Goal: Information Seeking & Learning: Understand process/instructions

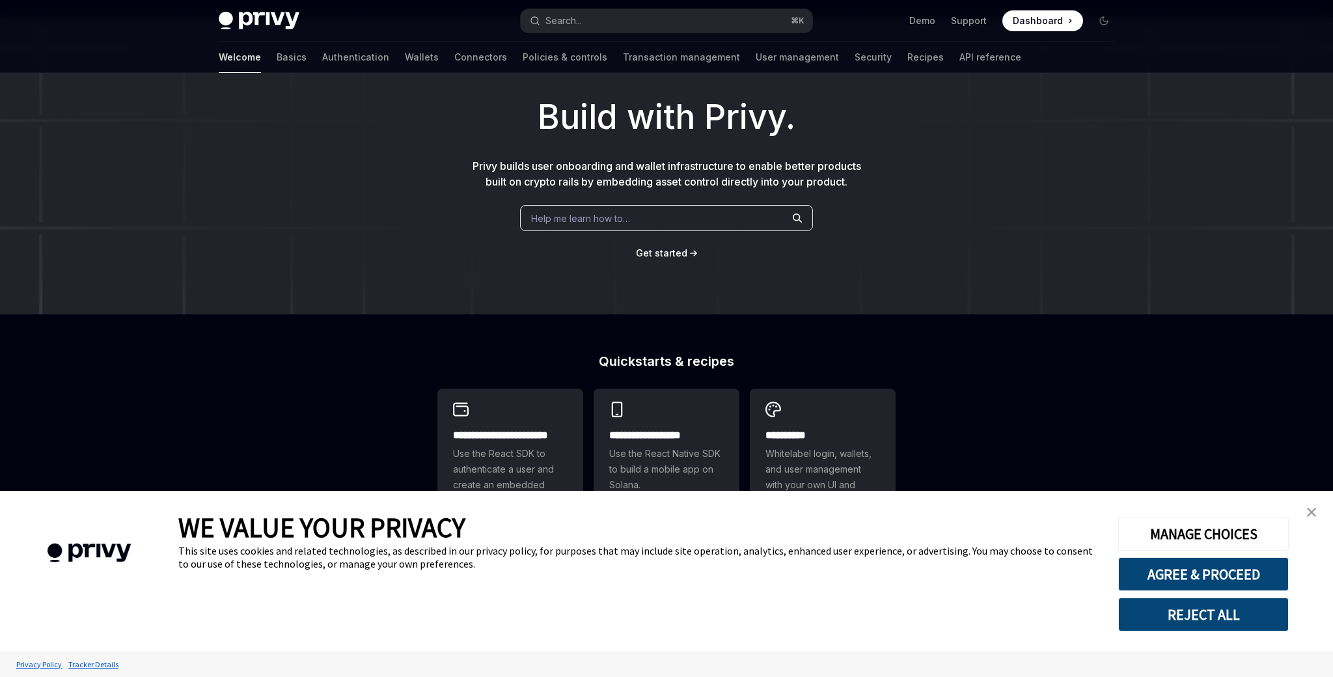
scroll to position [54, 0]
click at [523, 424] on div "**********" at bounding box center [511, 456] width 146 height 133
type textarea "*"
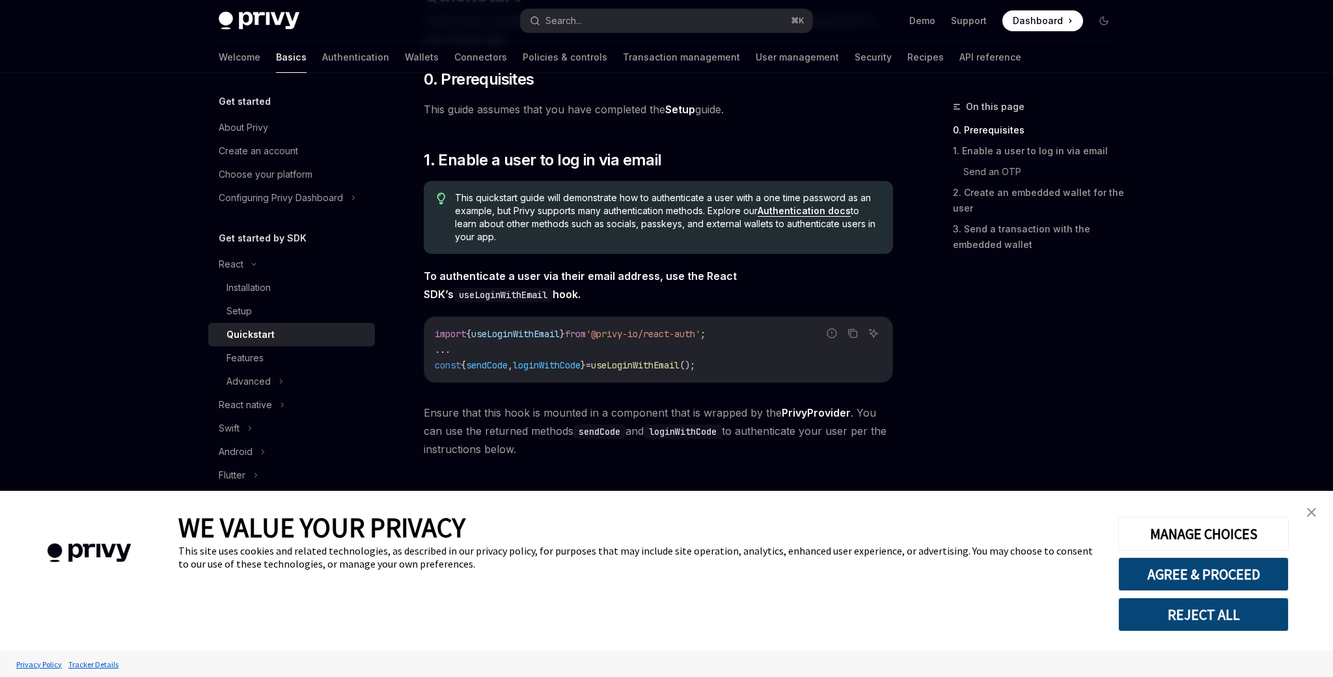
scroll to position [162, 0]
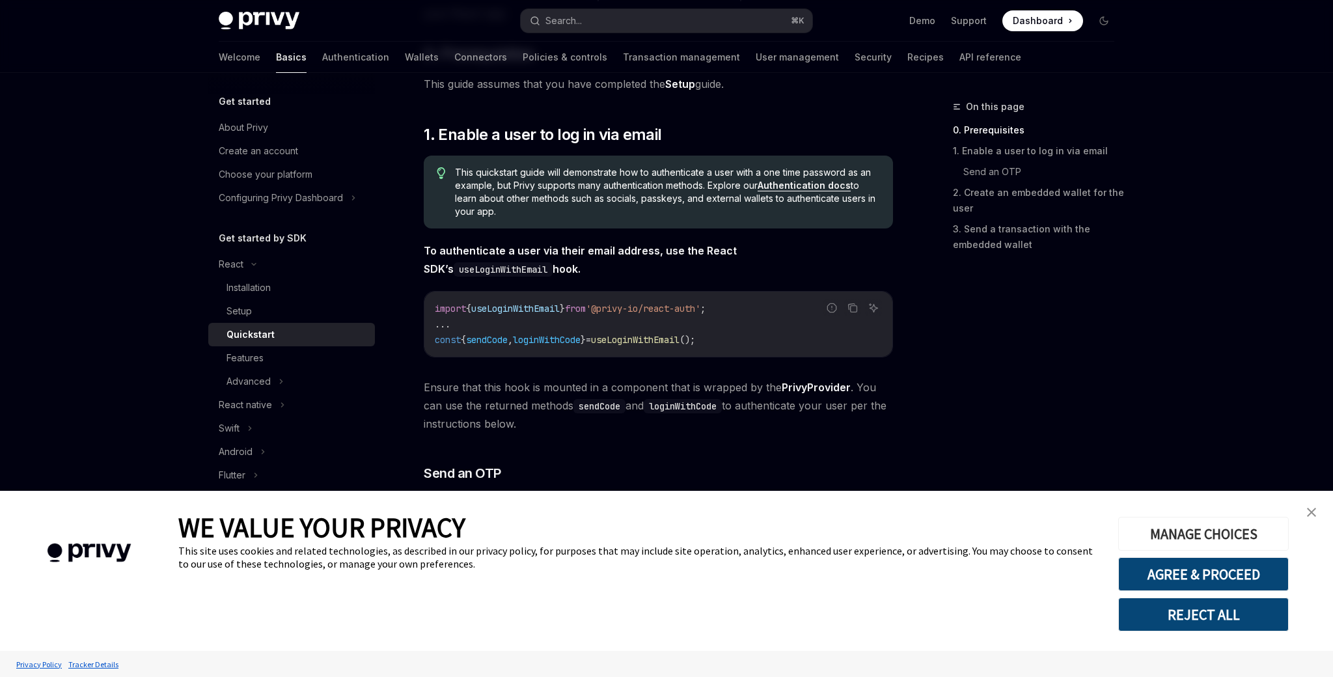
click at [1206, 531] on button "MANAGE CHOICES" at bounding box center [1204, 534] width 171 height 34
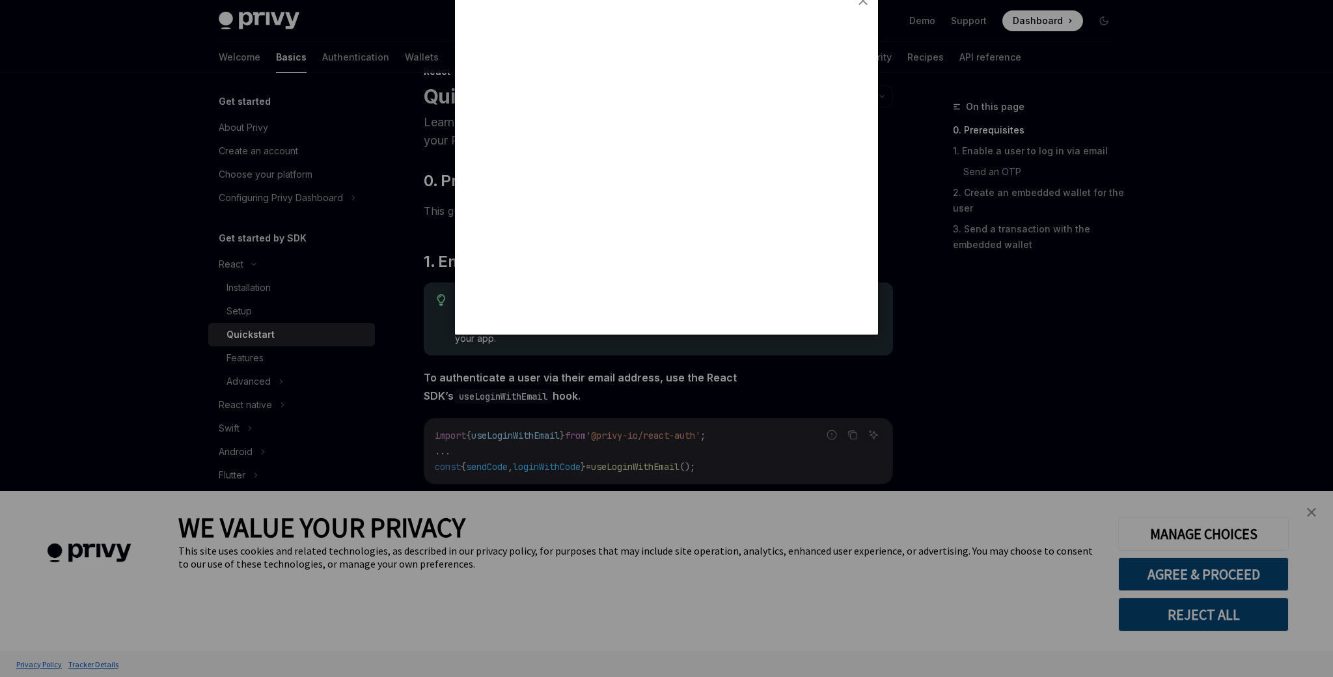
scroll to position [47, 0]
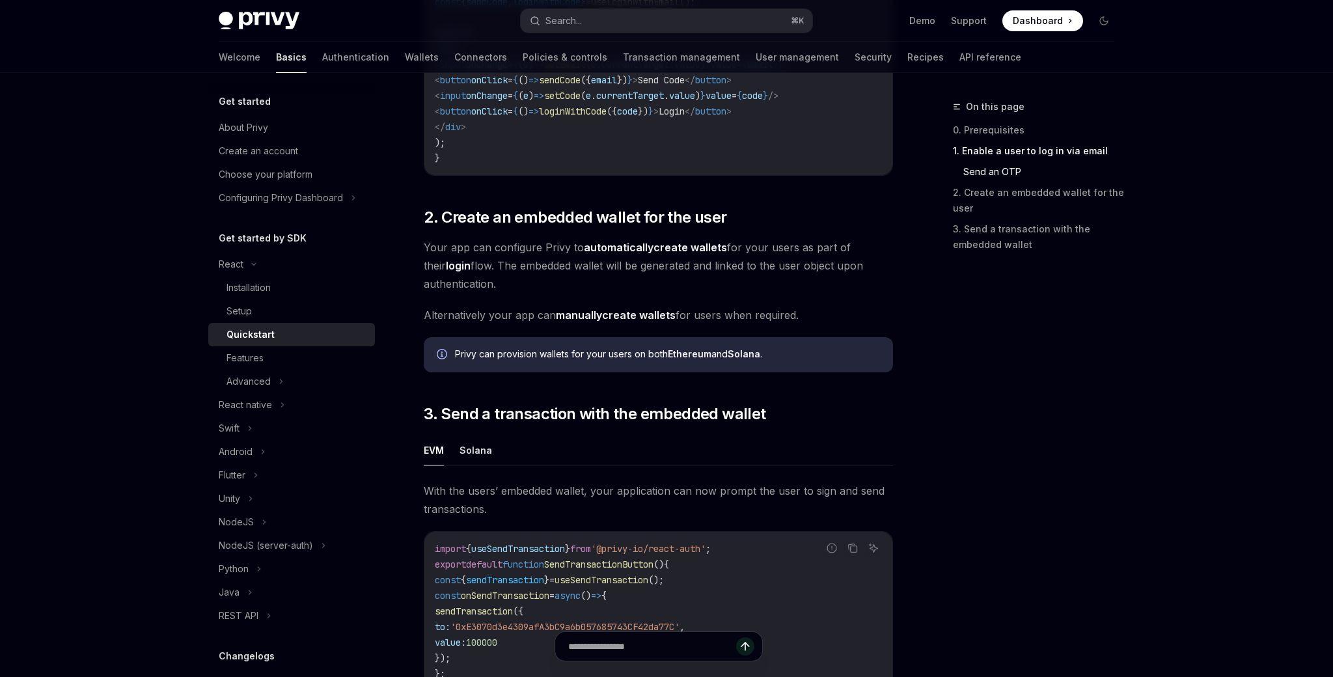
scroll to position [814, 0]
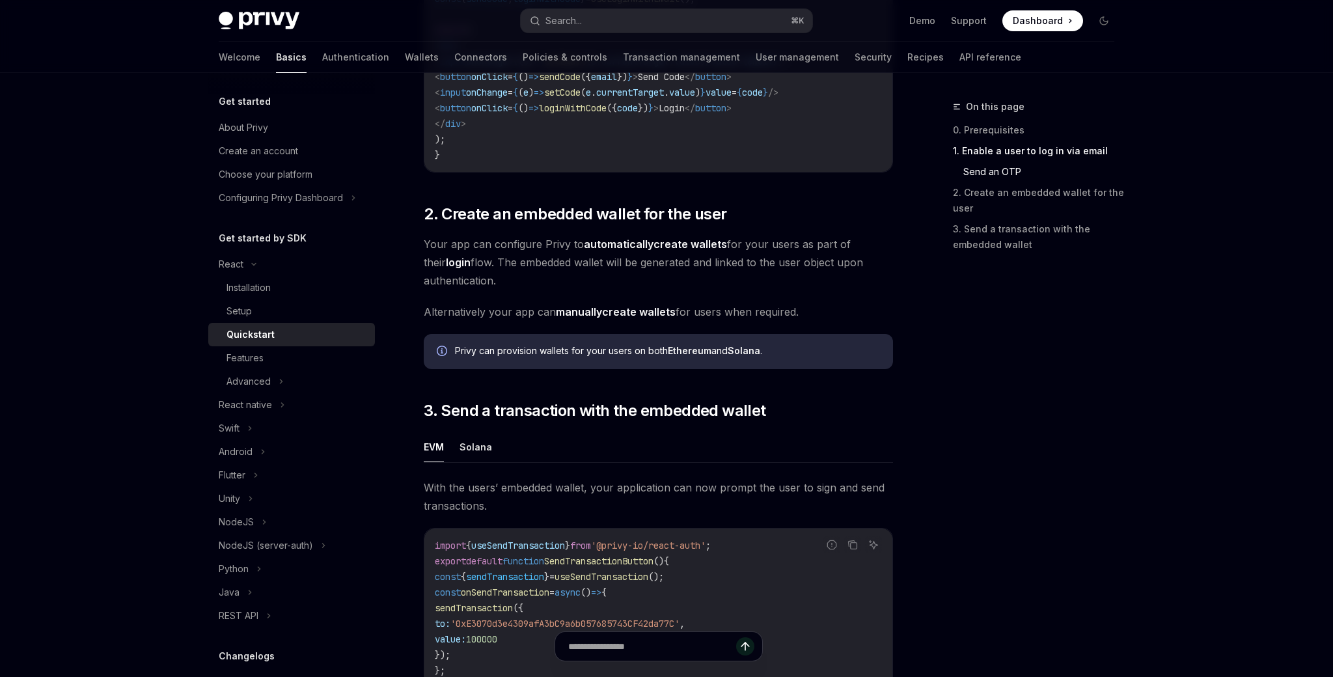
click at [631, 318] on link "manually create wallets" at bounding box center [616, 312] width 120 height 14
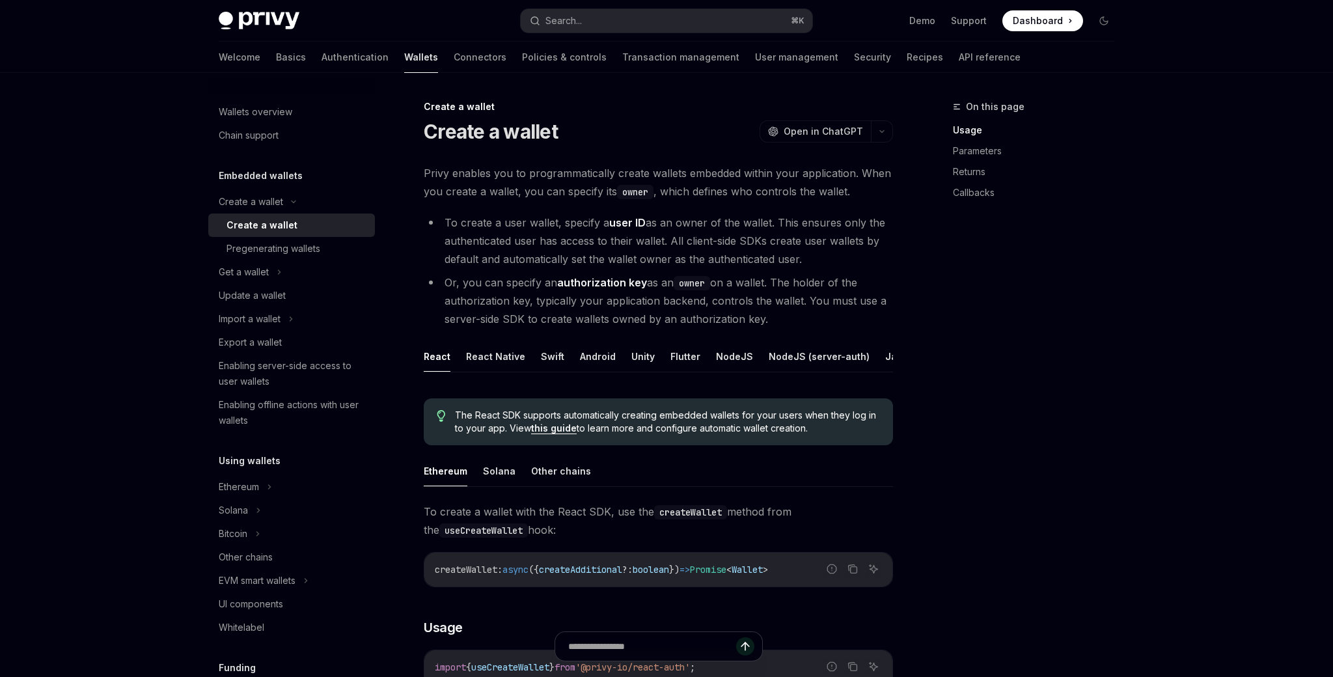
click at [635, 225] on strong "user ID" at bounding box center [627, 222] width 36 height 13
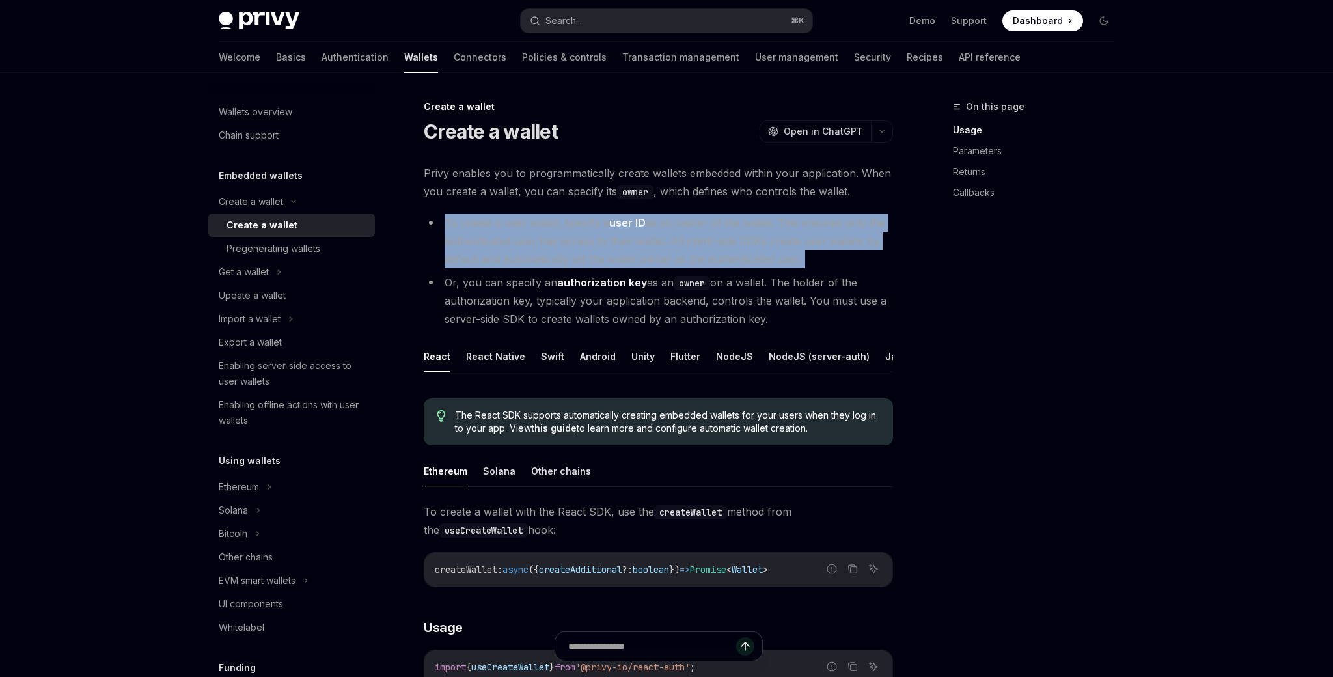
click at [635, 225] on strong "user ID" at bounding box center [627, 222] width 36 height 13
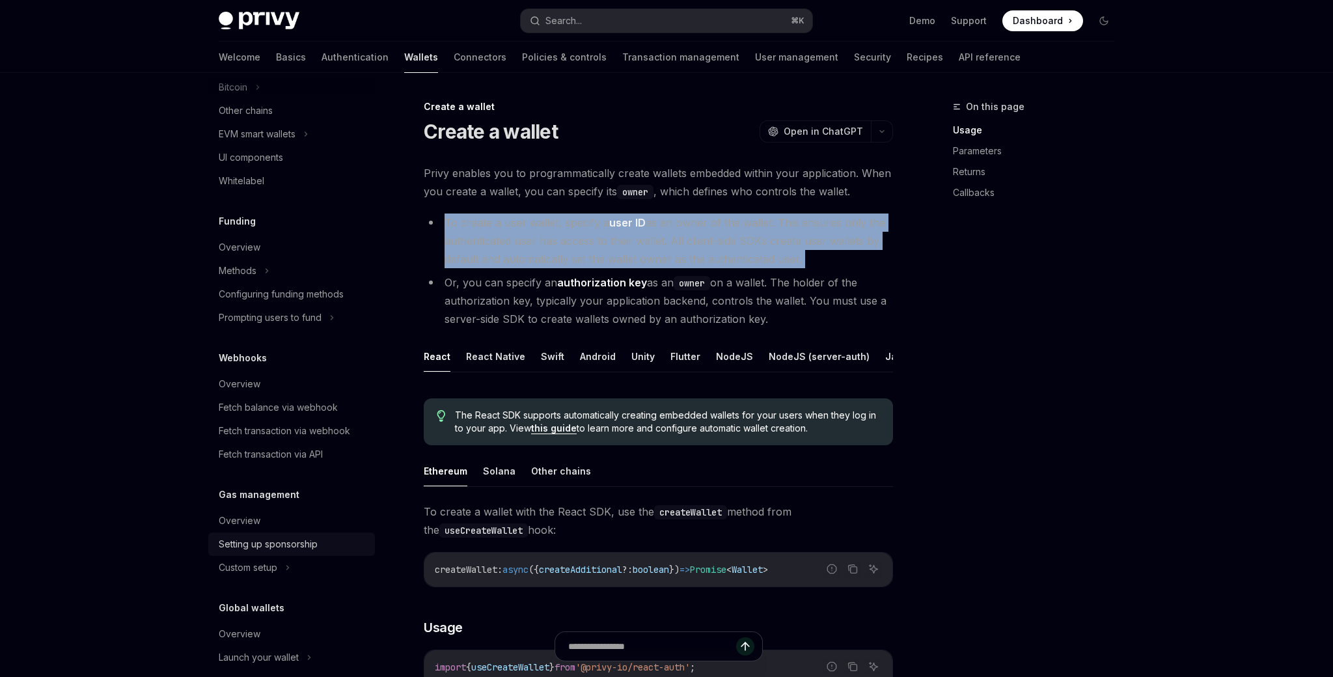
scroll to position [479, 0]
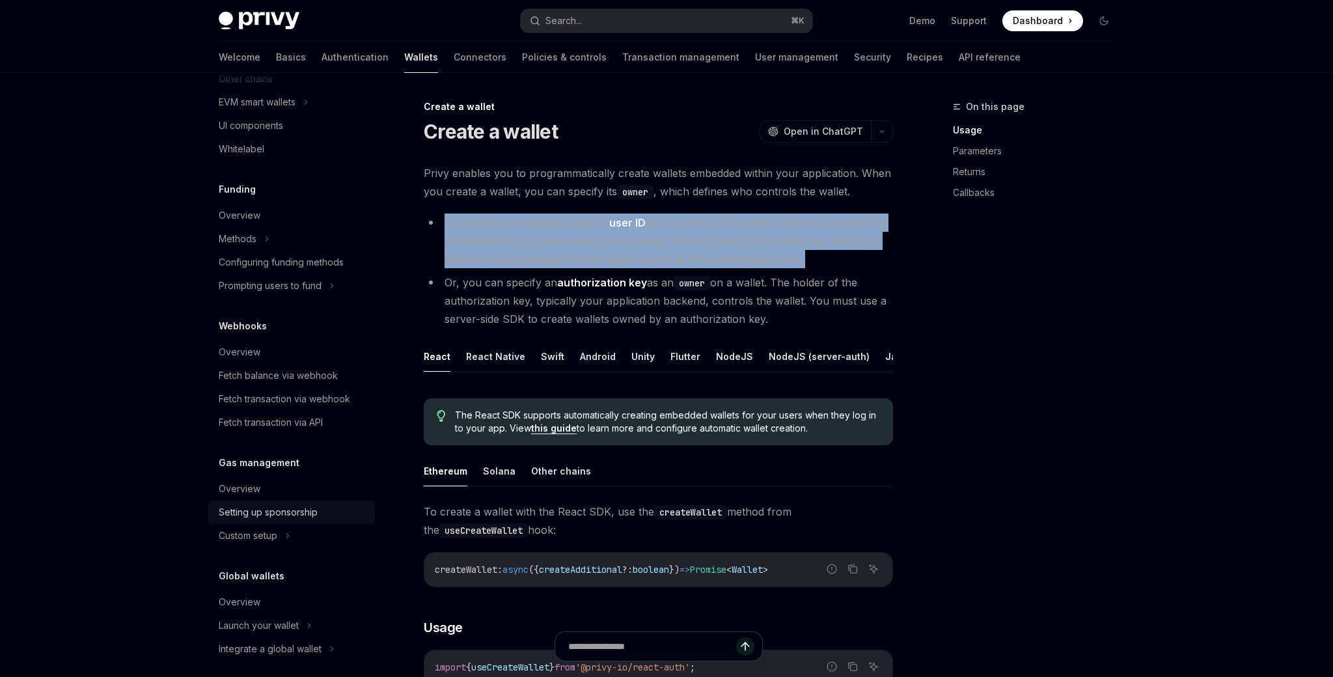
click at [311, 518] on div "Setting up sponsorship" at bounding box center [268, 513] width 99 height 16
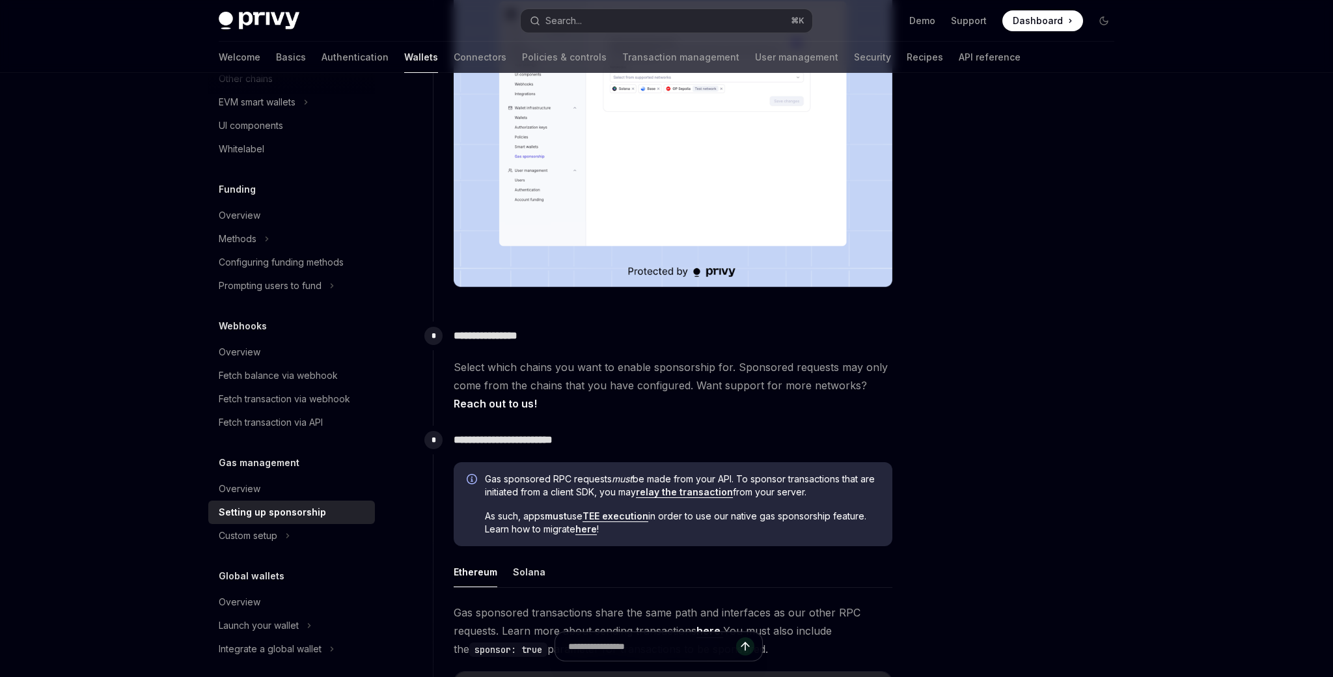
scroll to position [296, 0]
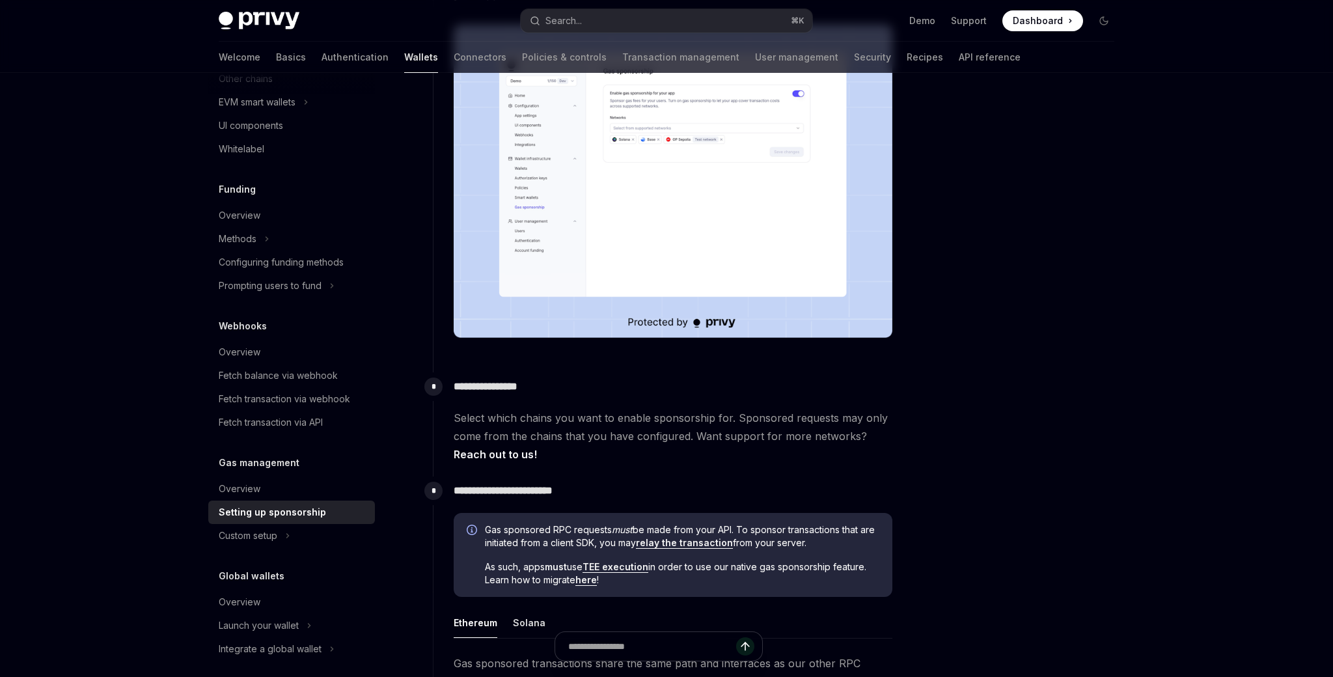
type textarea "*"
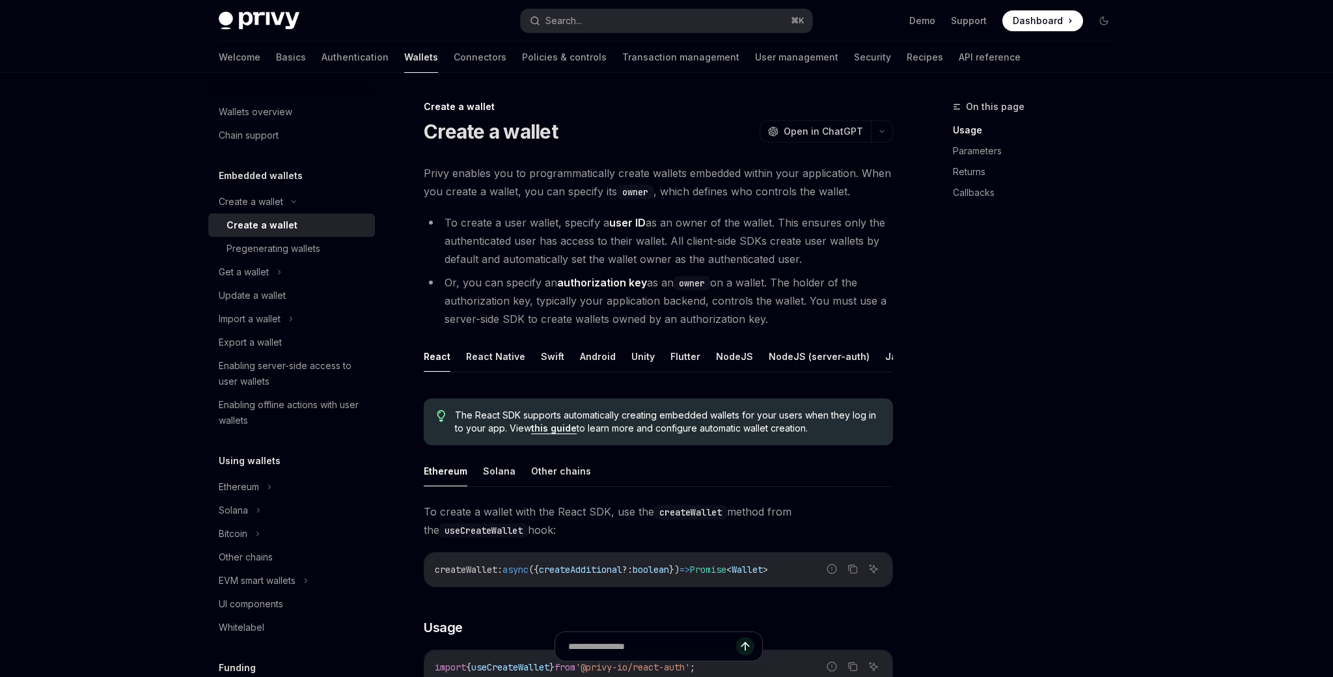
click at [691, 285] on code "owner" at bounding box center [692, 283] width 36 height 14
click at [684, 20] on button "Search... ⌘ K" at bounding box center [667, 20] width 292 height 23
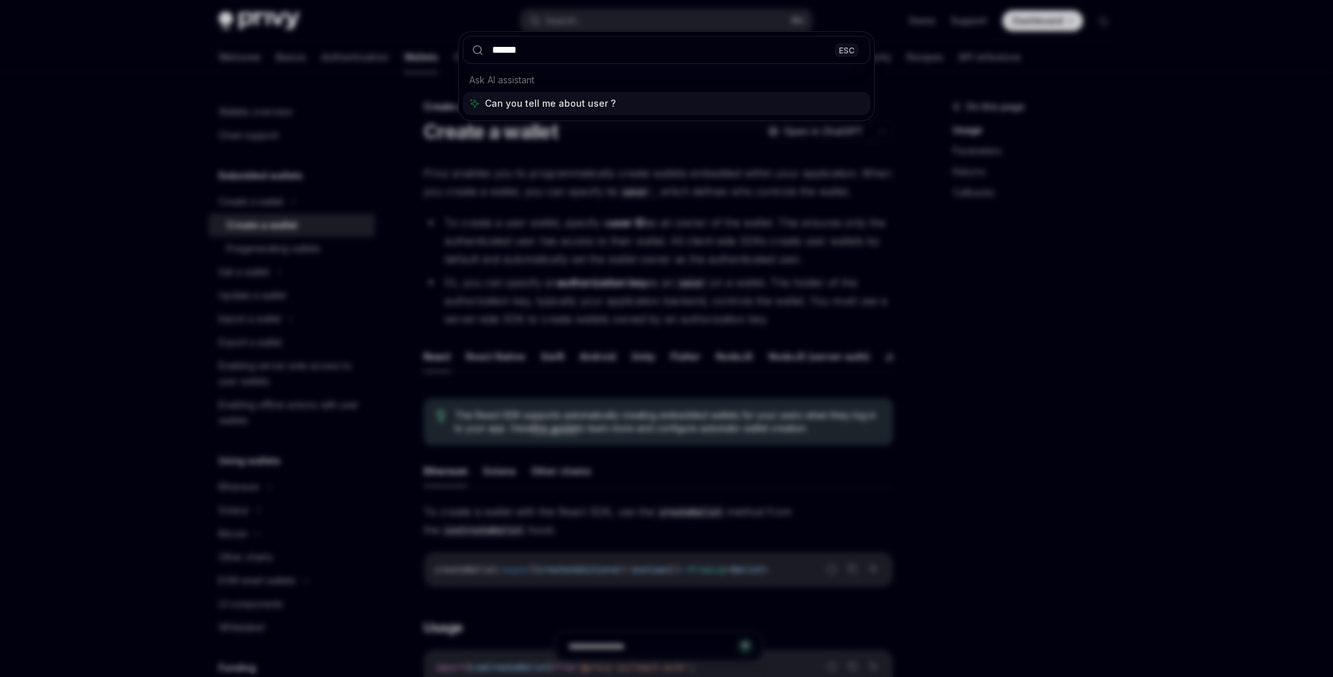
type input "*******"
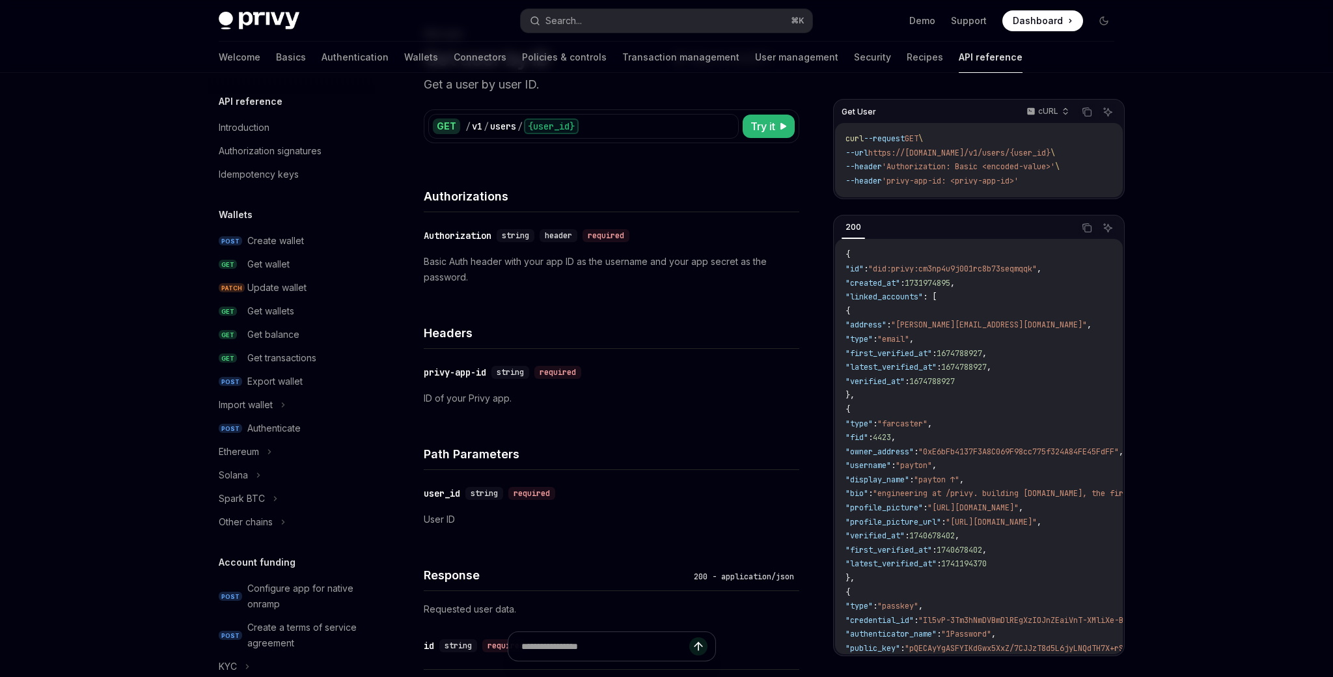
scroll to position [862, 0]
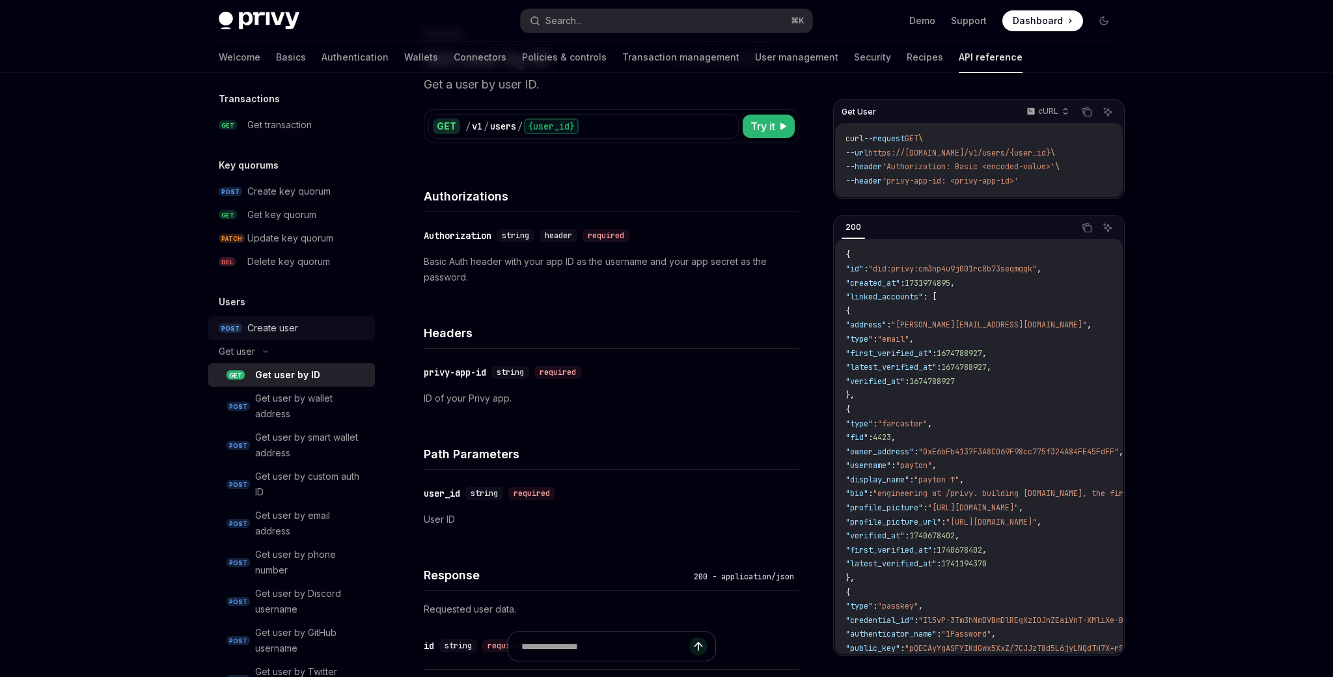
click at [300, 326] on div "Create user" at bounding box center [307, 328] width 120 height 16
type textarea "*"
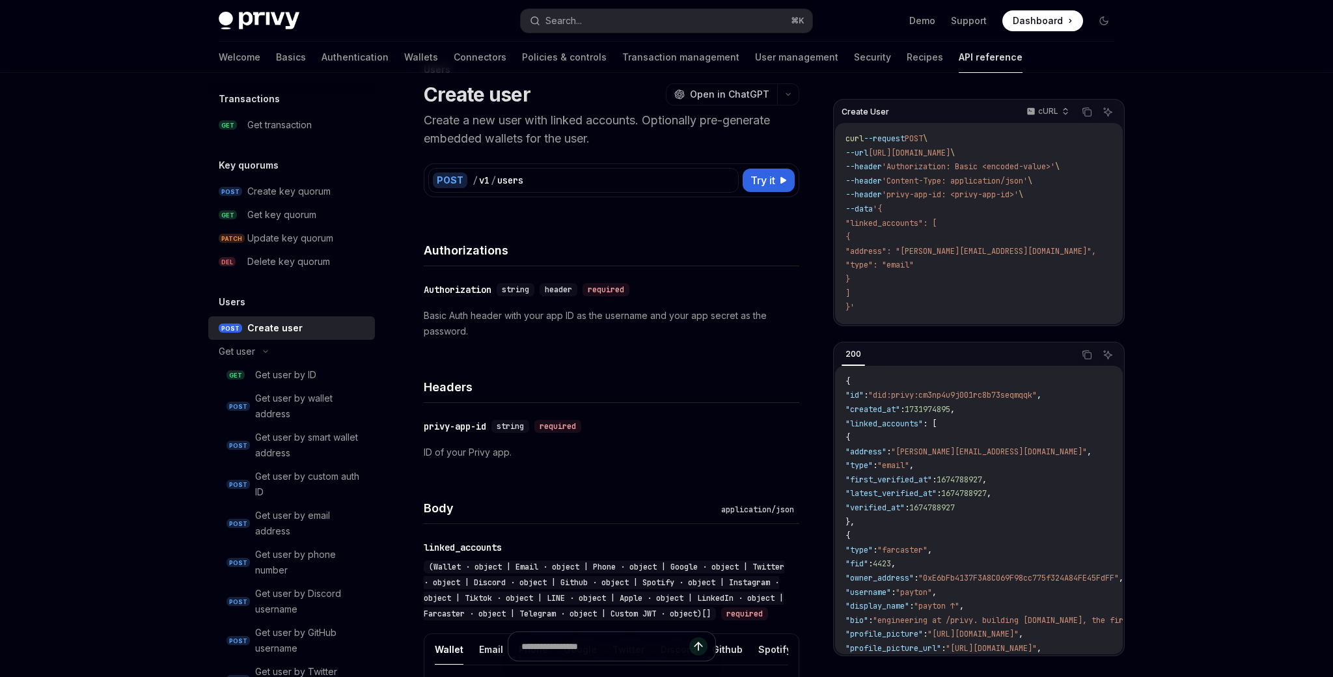
scroll to position [42, 0]
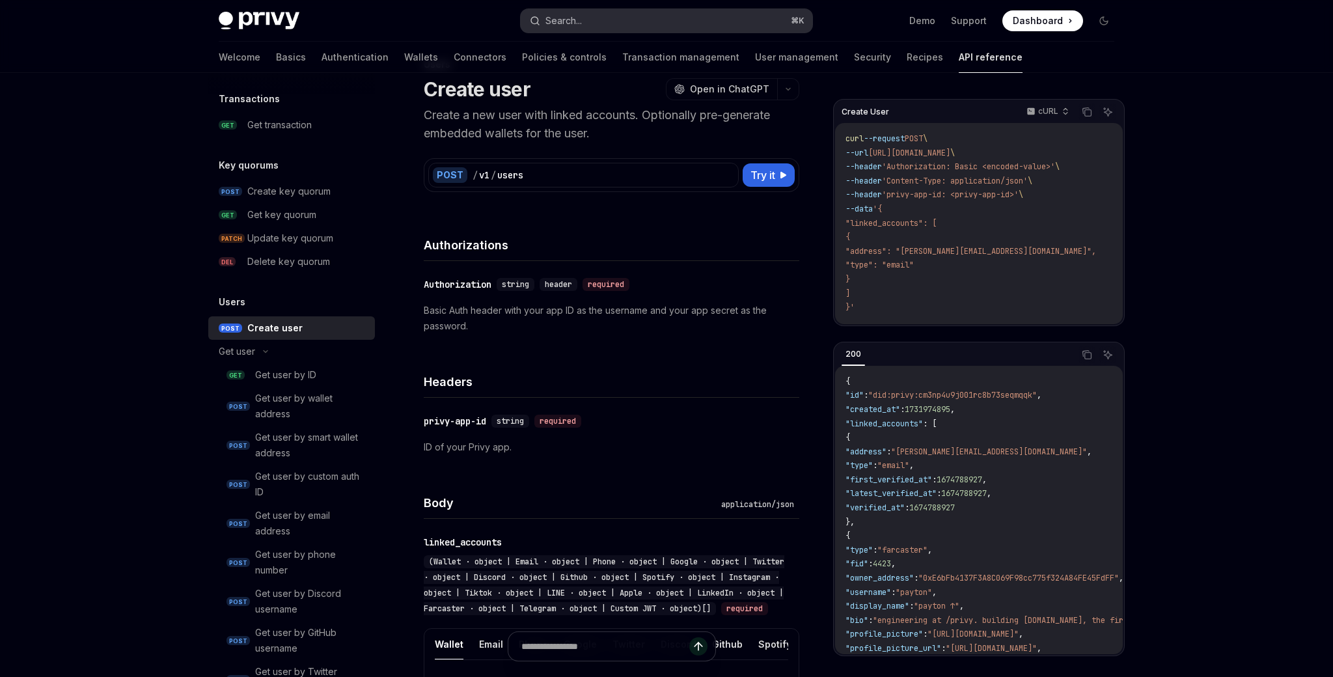
click at [729, 27] on button "Search... ⌘ K" at bounding box center [667, 20] width 292 height 23
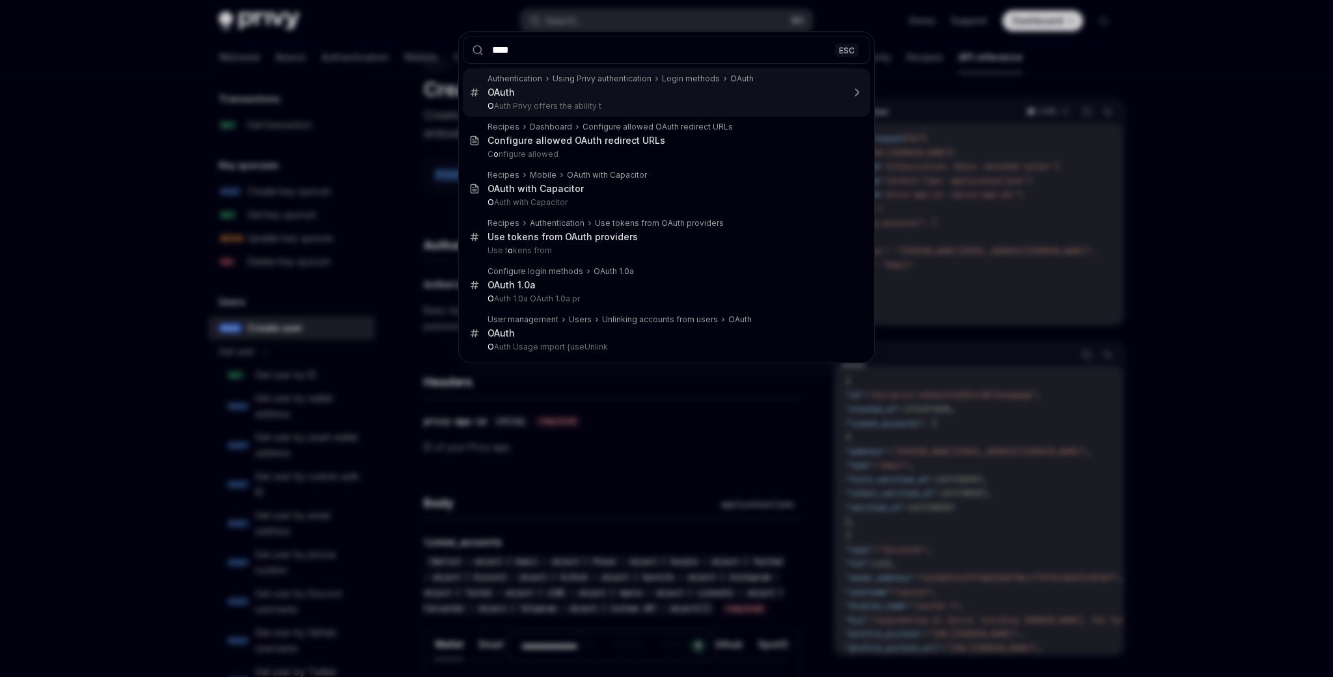
type input "*****"
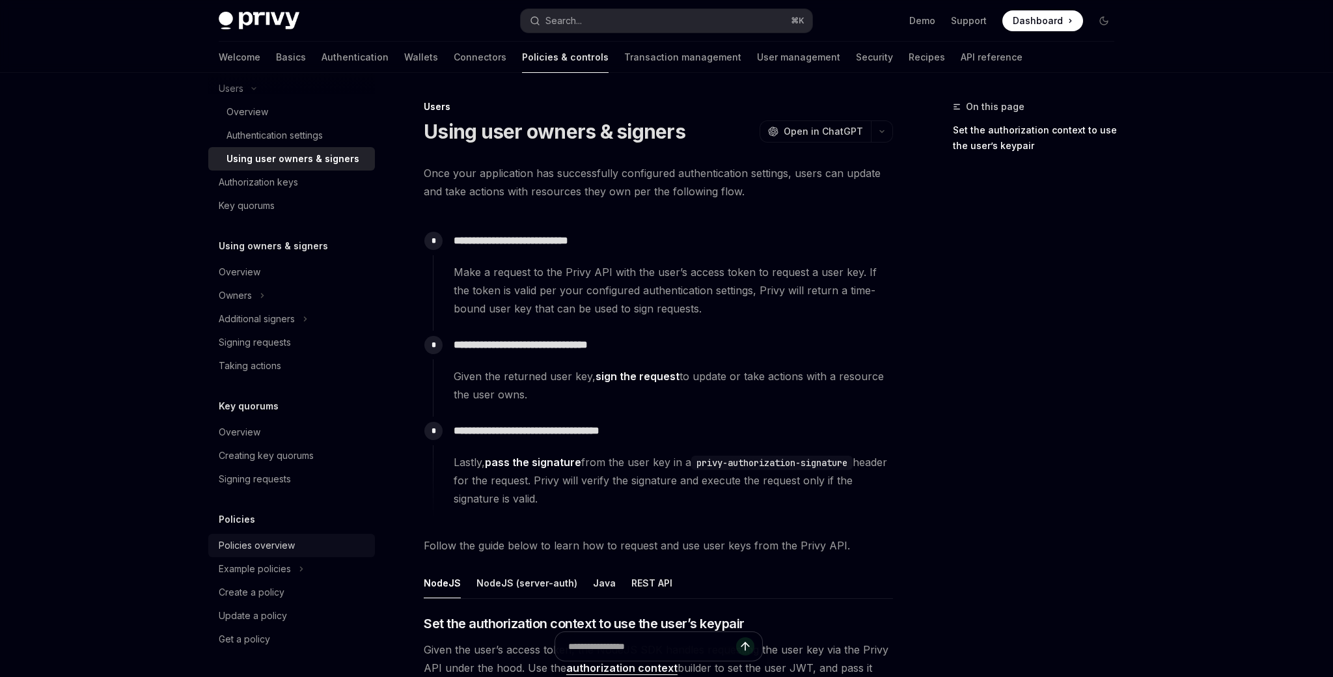
click at [259, 548] on div "Policies overview" at bounding box center [257, 546] width 76 height 16
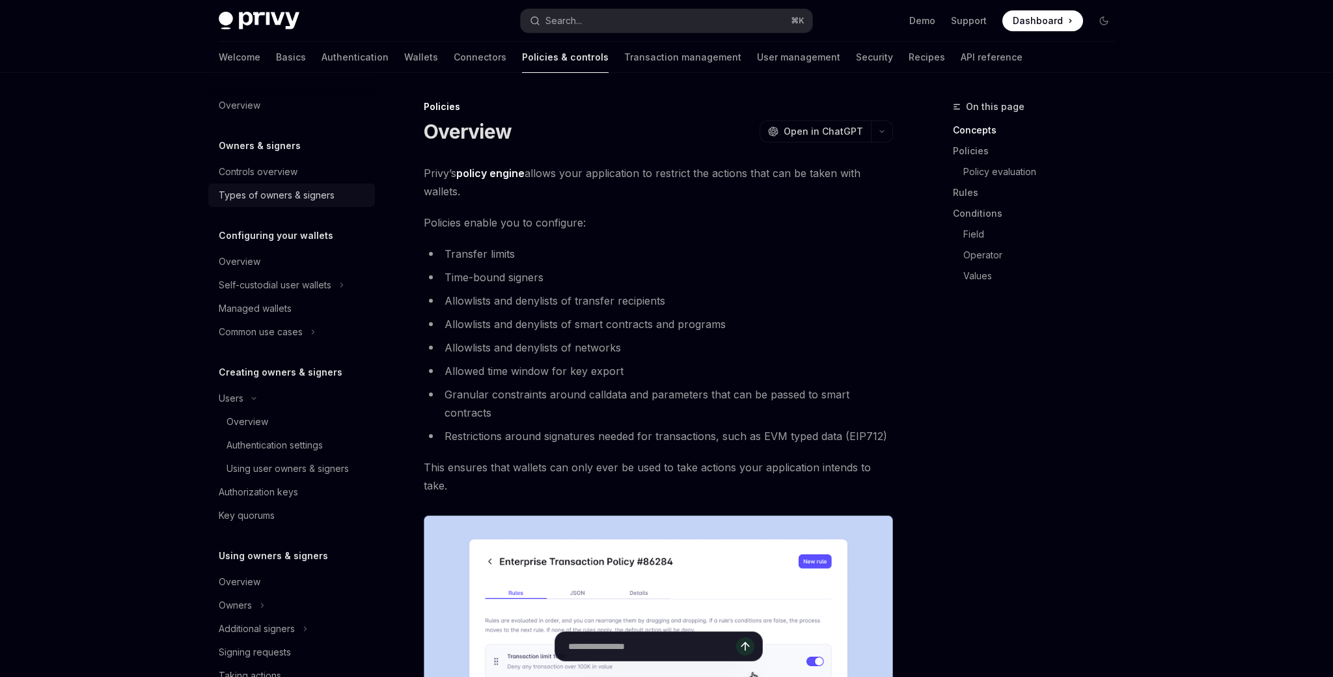
click at [263, 190] on div "Types of owners & signers" at bounding box center [277, 196] width 116 height 16
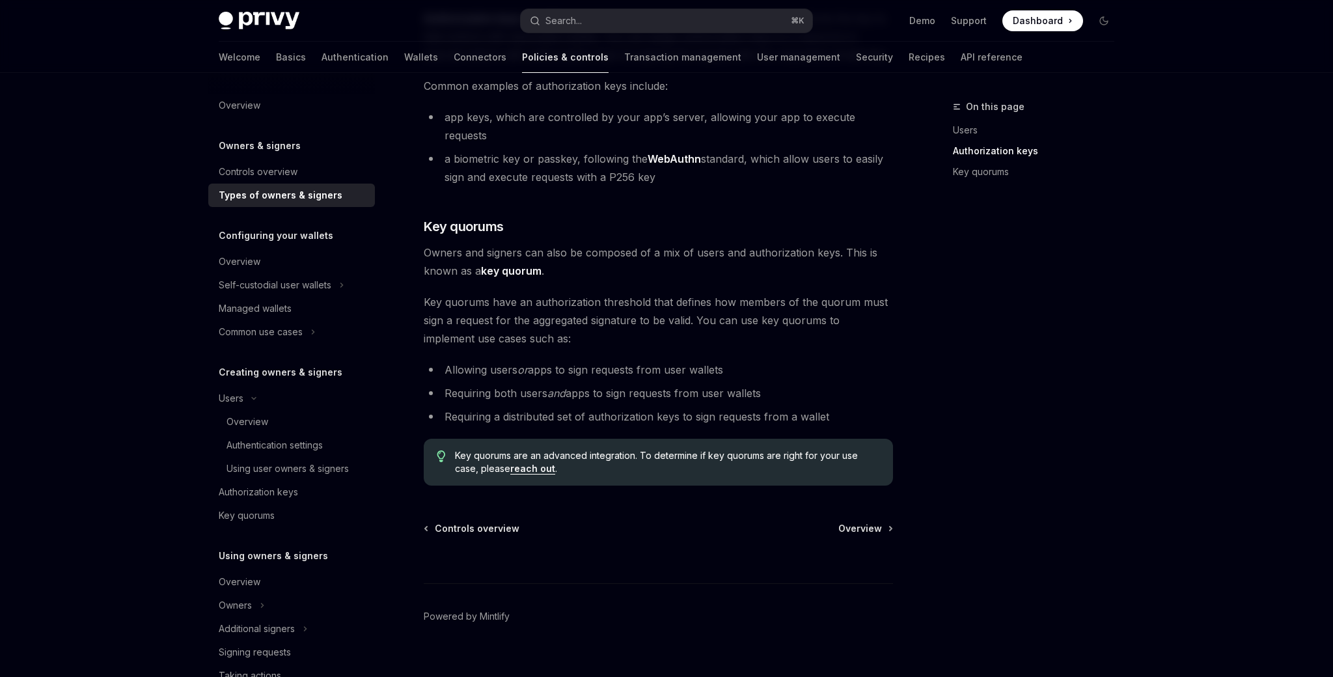
scroll to position [403, 0]
click at [540, 462] on link "reach out" at bounding box center [532, 468] width 45 height 12
click at [544, 462] on link "reach out" at bounding box center [532, 468] width 45 height 12
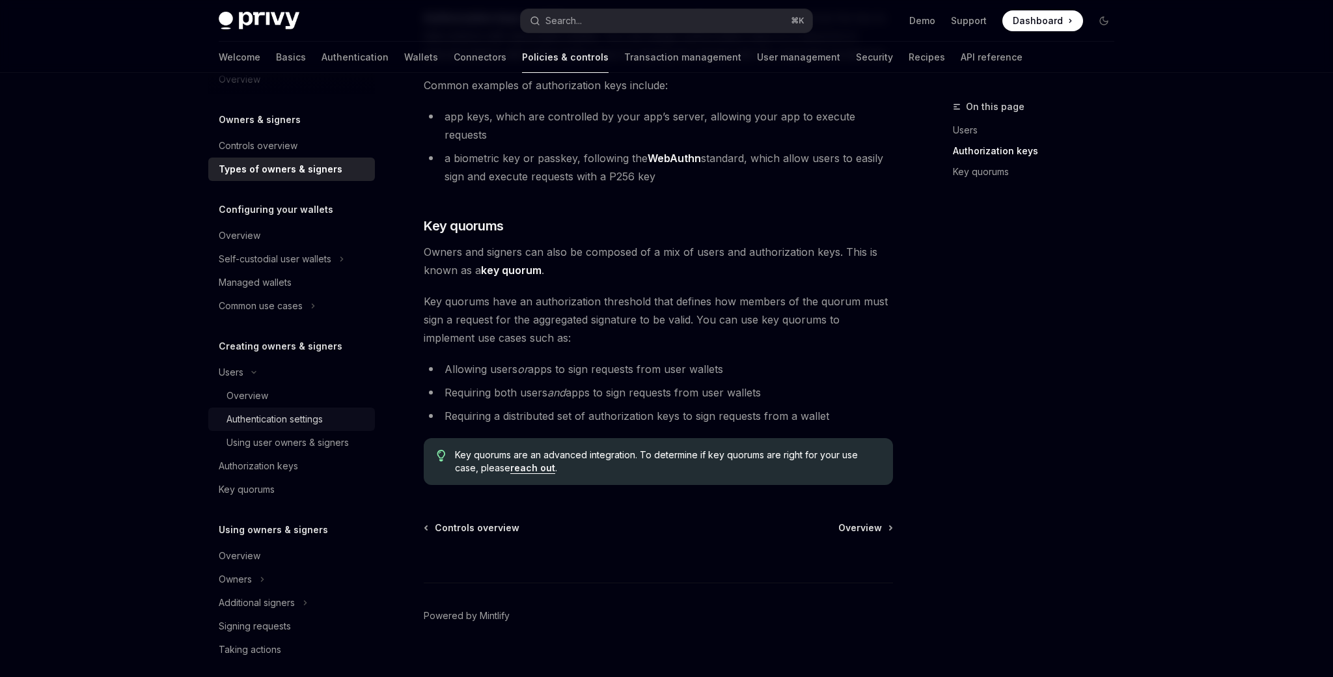
scroll to position [0, 0]
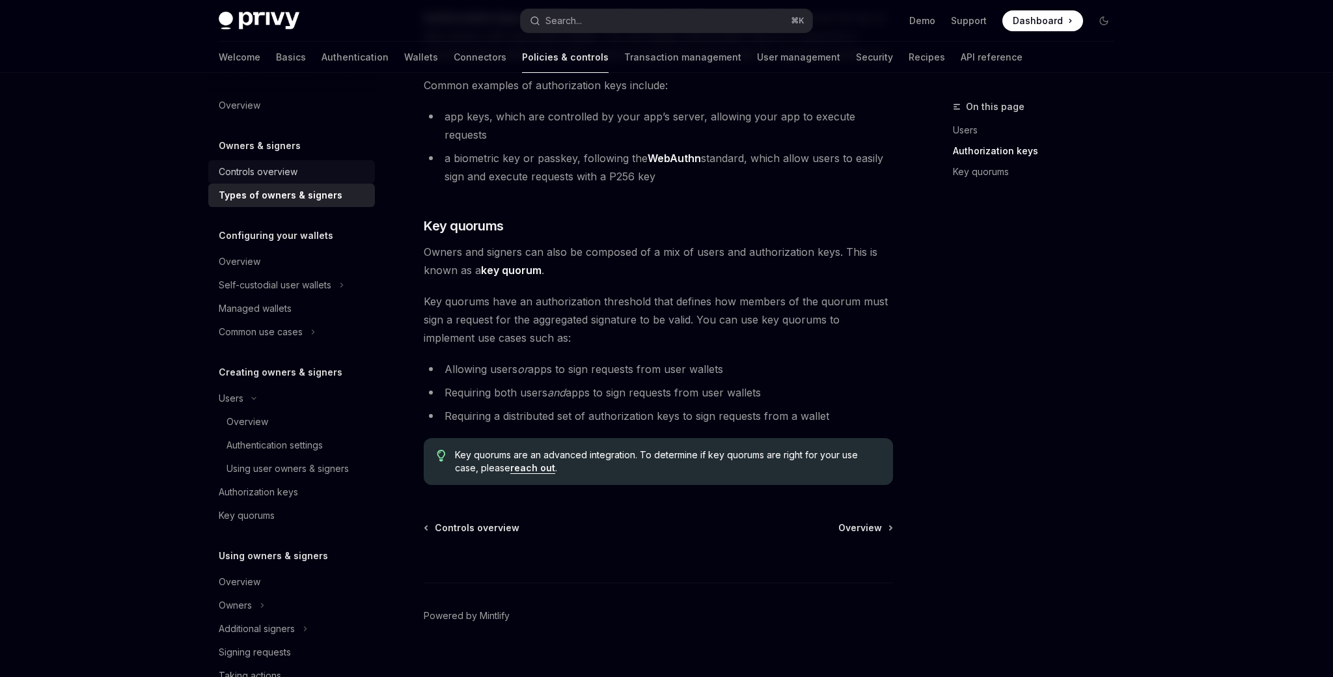
click at [290, 168] on div "Controls overview" at bounding box center [258, 172] width 79 height 16
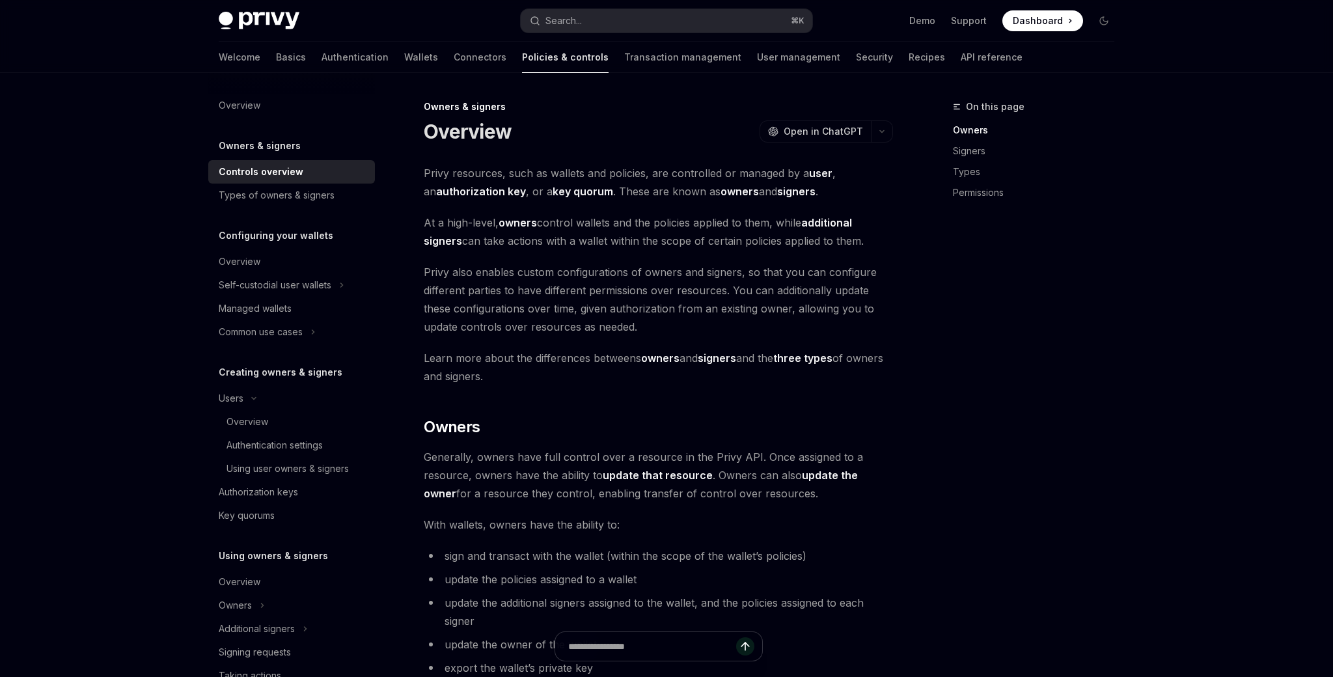
click at [769, 55] on div "Welcome Basics Authentication Wallets Connectors Policies & controls Transactio…" at bounding box center [621, 57] width 804 height 31
click at [856, 59] on link "Security" at bounding box center [874, 57] width 37 height 31
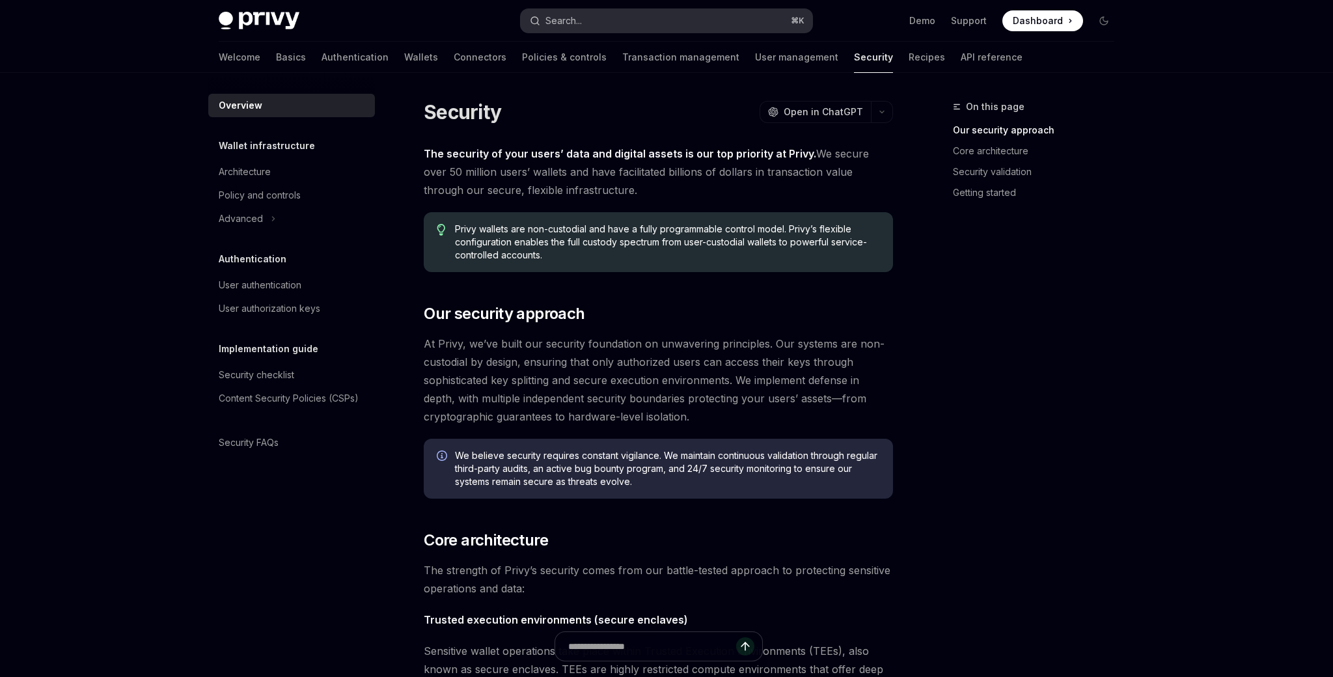
click at [586, 13] on button "Search... ⌘ K" at bounding box center [667, 20] width 292 height 23
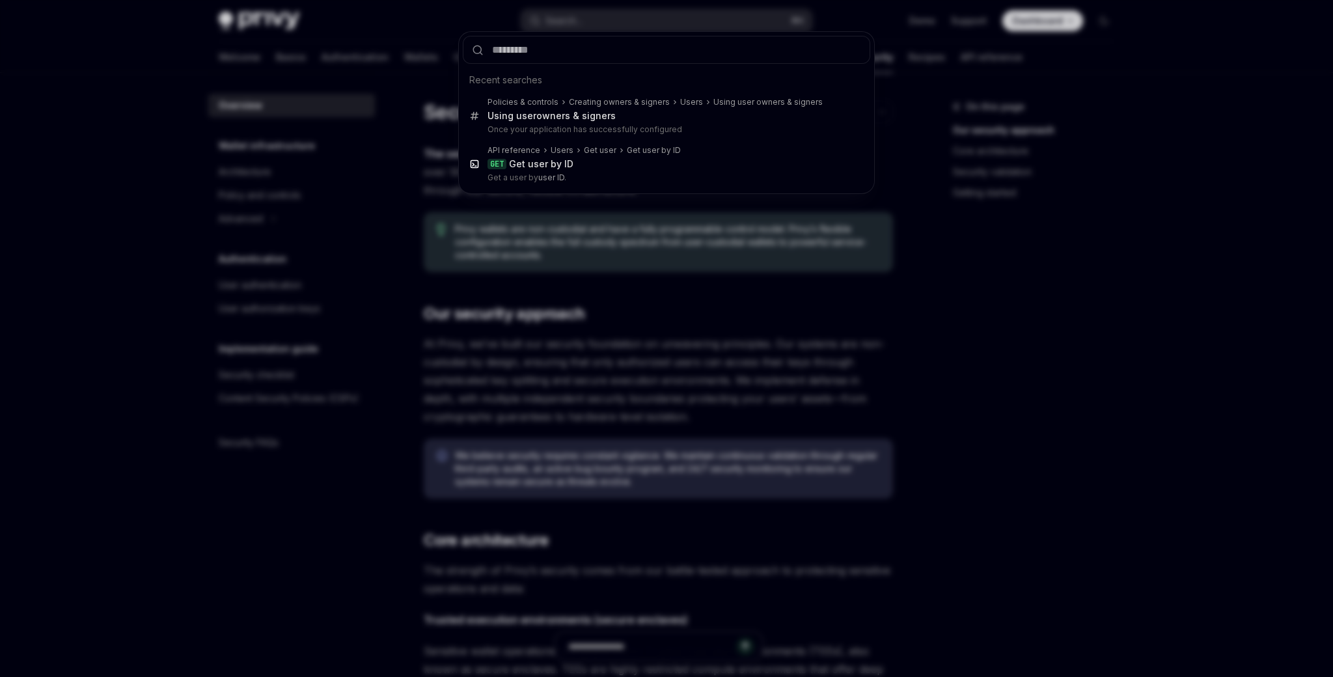
click at [369, 139] on div "Recent searches Policies & controls Creating owners & signers Users Using user …" at bounding box center [666, 338] width 1333 height 677
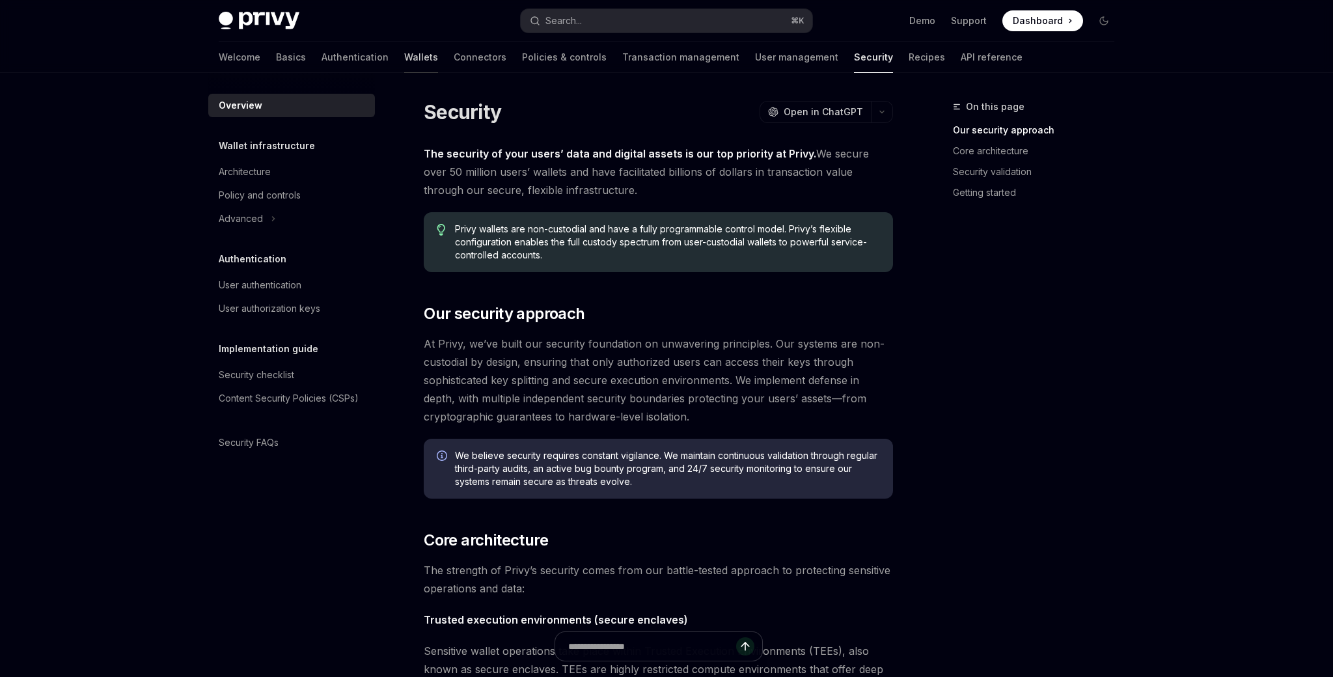
click at [404, 60] on link "Wallets" at bounding box center [421, 57] width 34 height 31
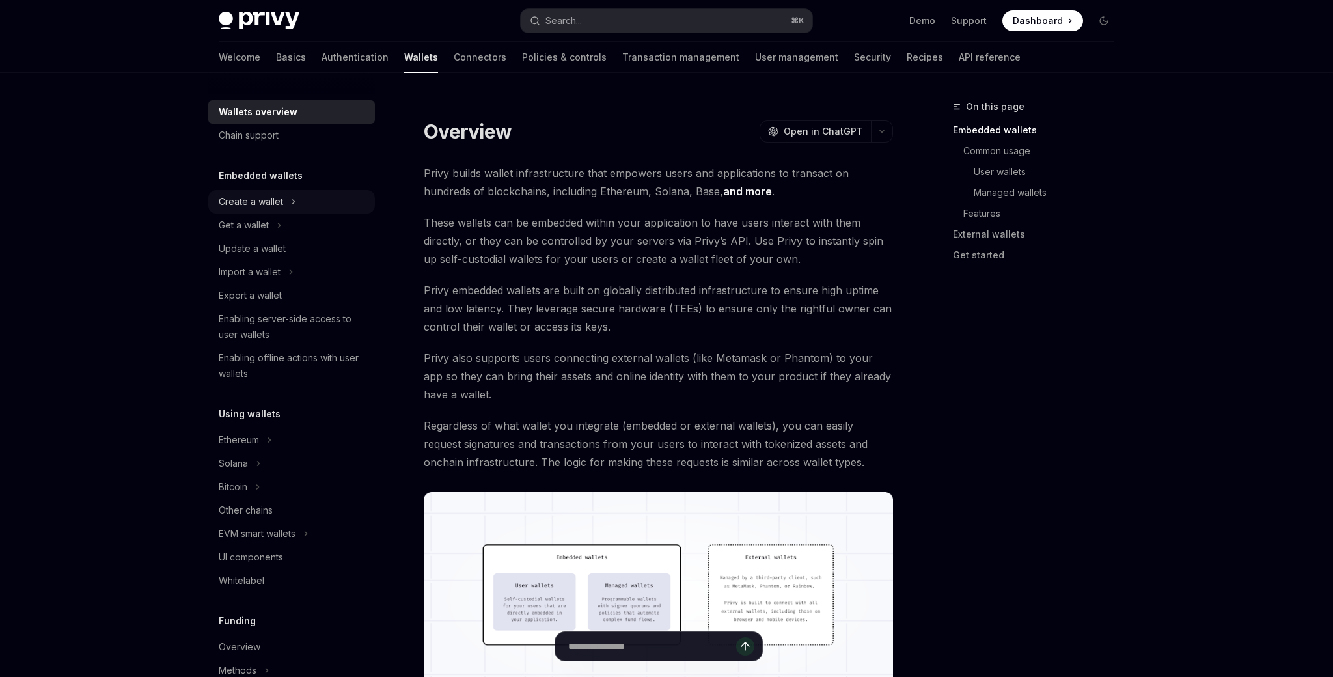
click at [273, 199] on div "Create a wallet" at bounding box center [251, 202] width 64 height 16
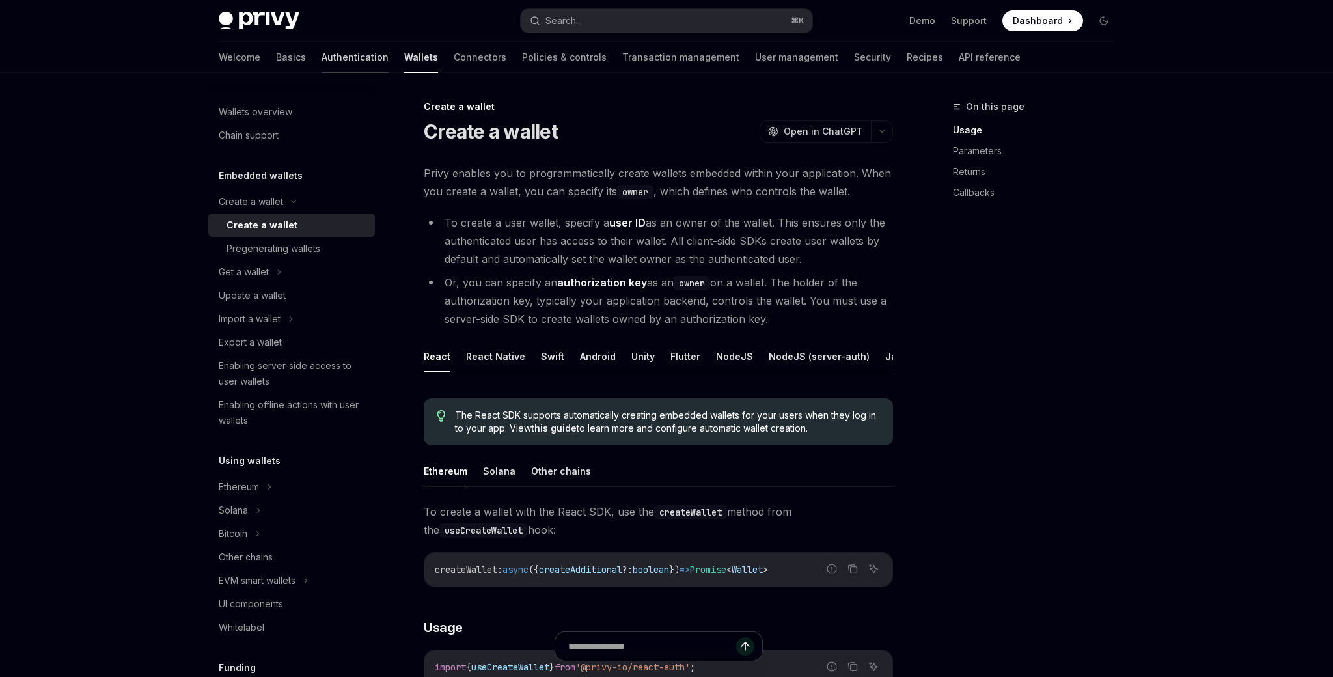
click at [322, 57] on link "Authentication" at bounding box center [355, 57] width 67 height 31
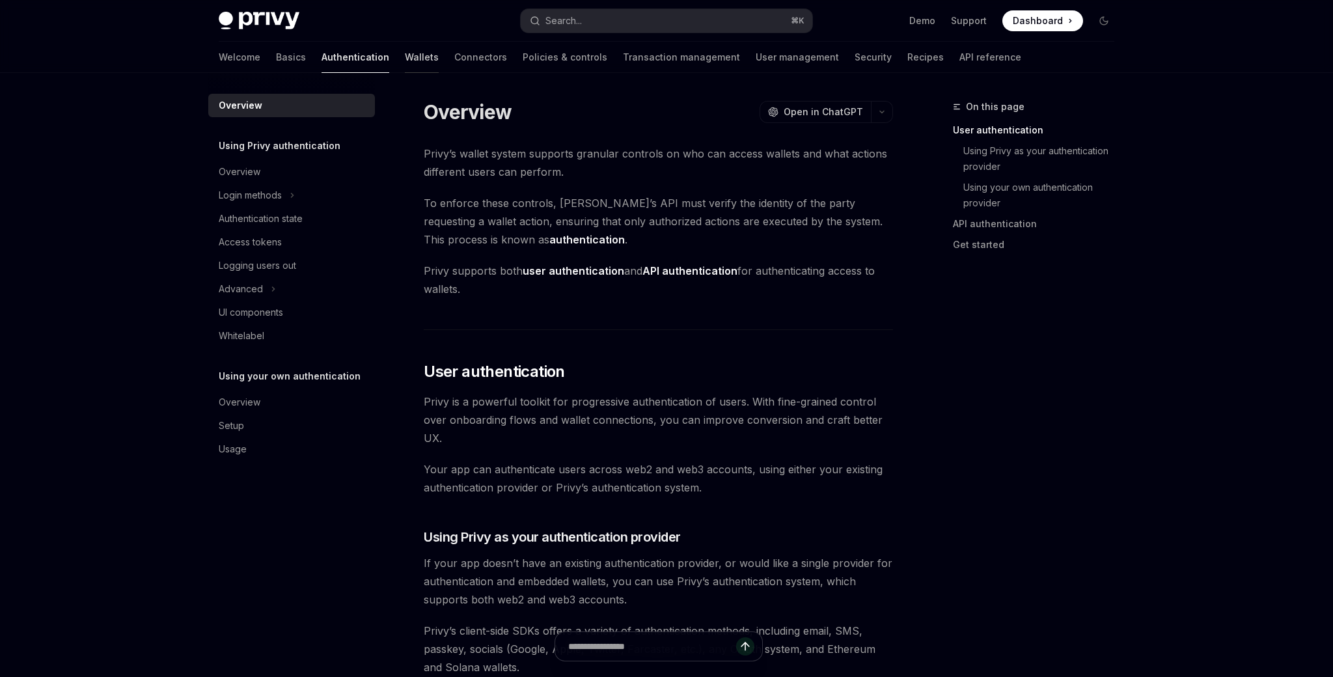
click at [405, 53] on link "Wallets" at bounding box center [422, 57] width 34 height 31
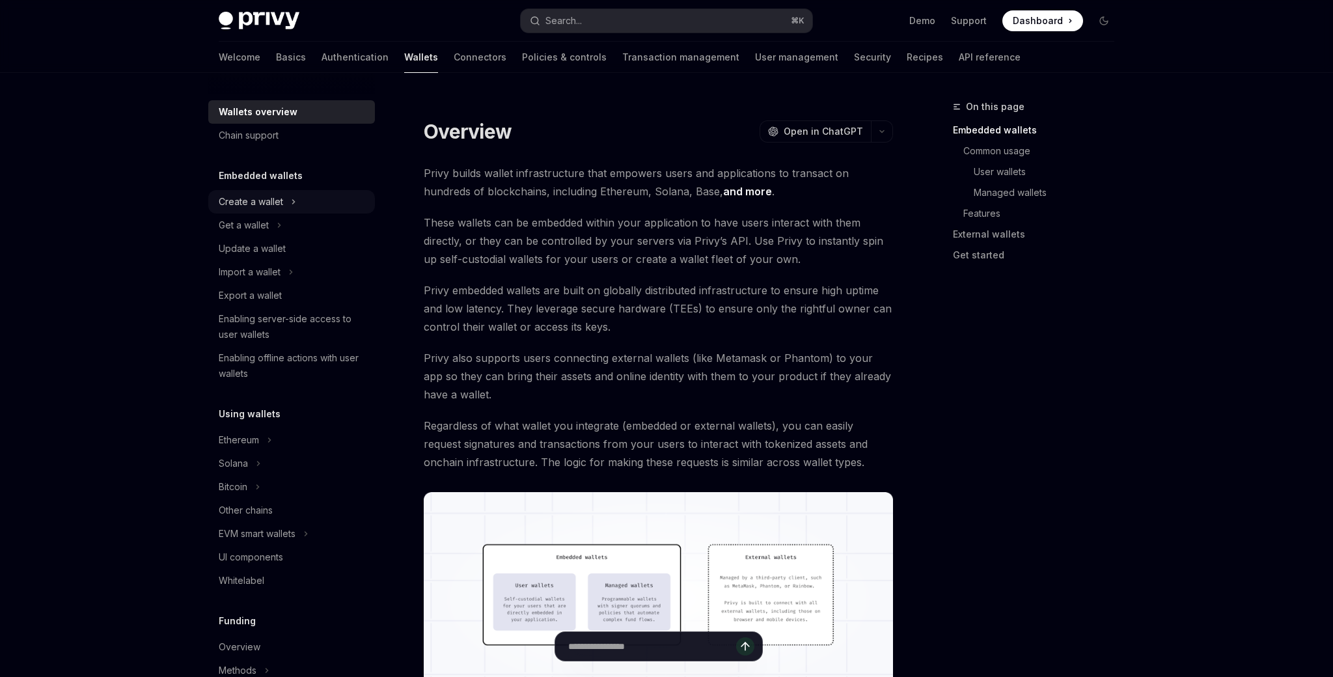
click at [296, 202] on icon at bounding box center [293, 202] width 5 height 16
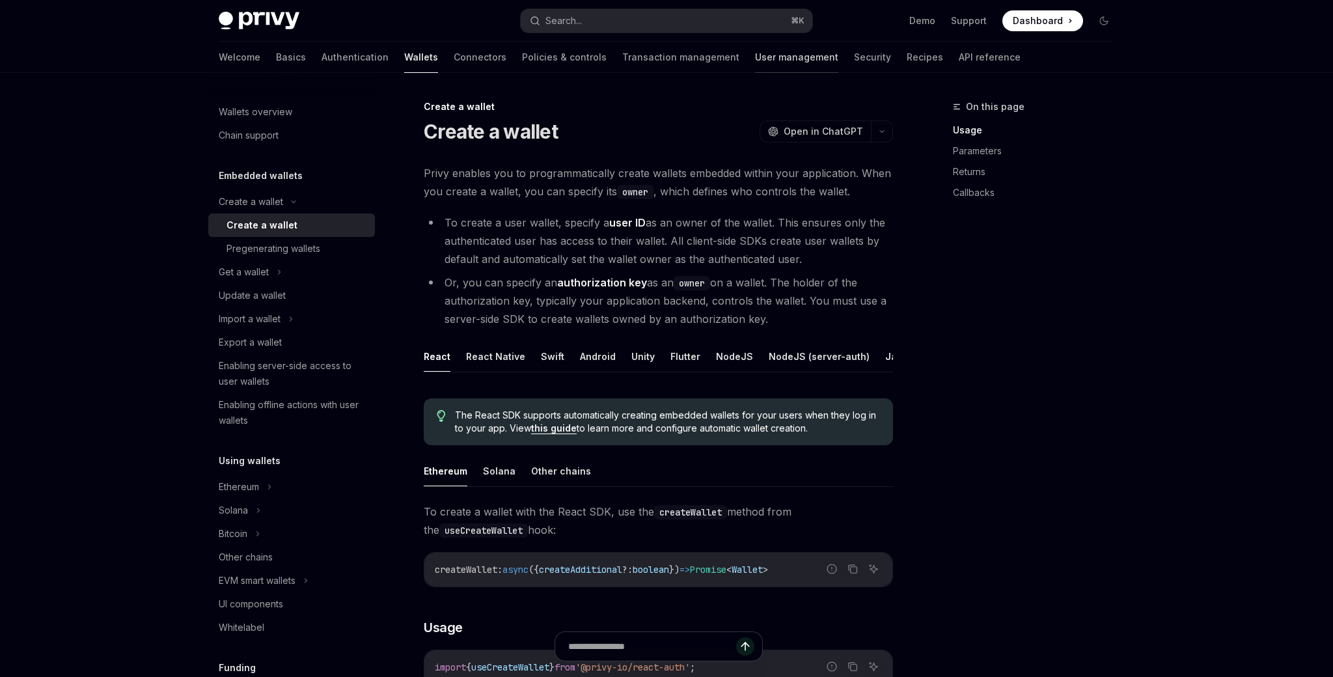
click at [755, 56] on link "User management" at bounding box center [796, 57] width 83 height 31
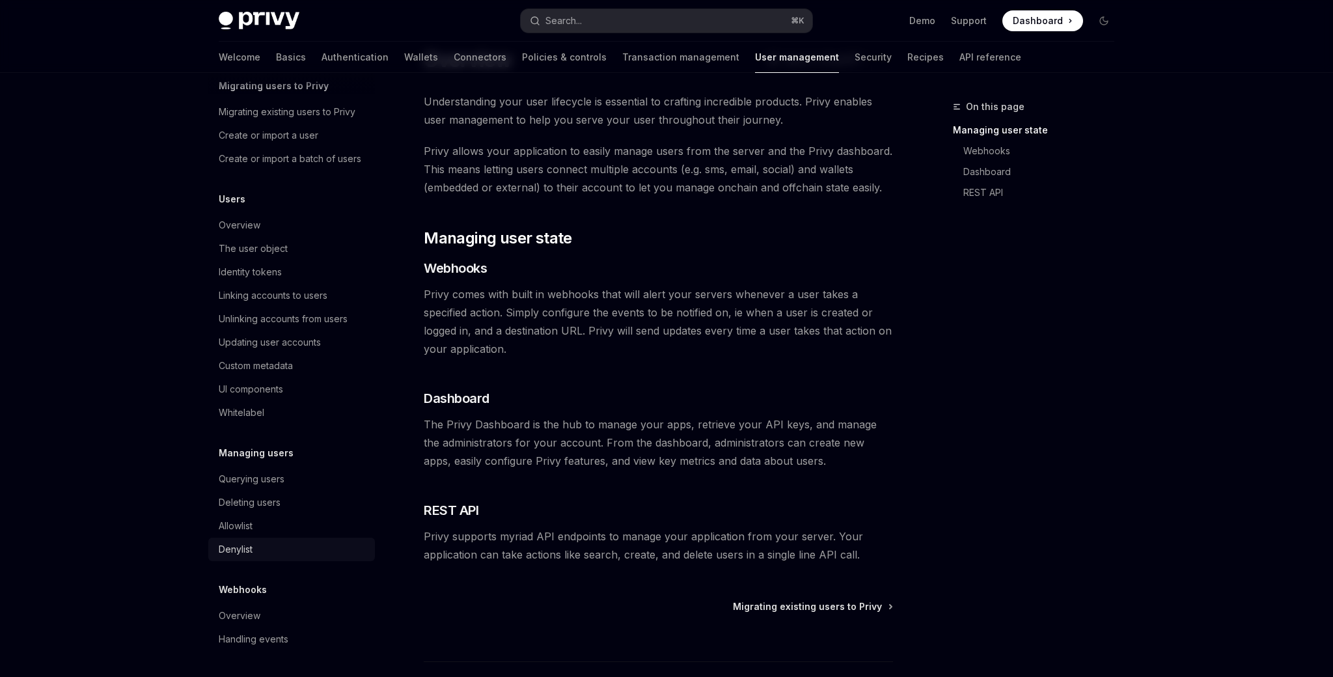
scroll to position [58, 0]
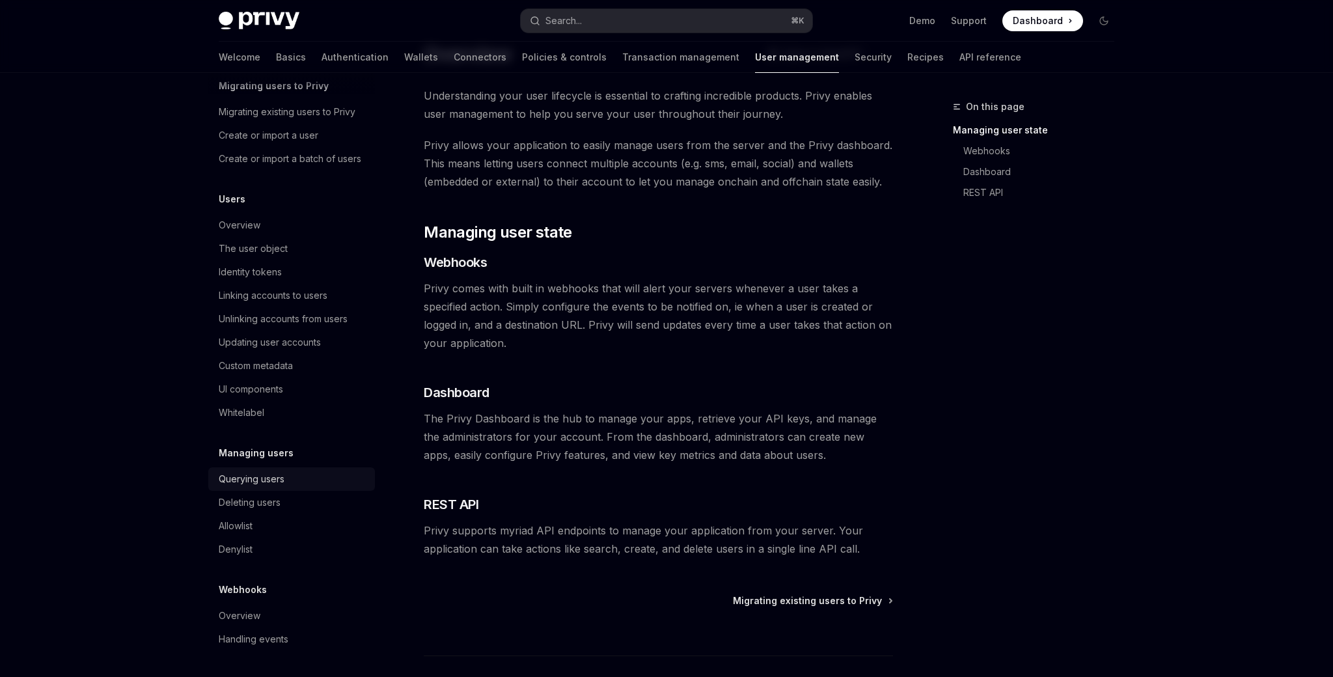
click at [269, 475] on div "Querying users" at bounding box center [252, 479] width 66 height 16
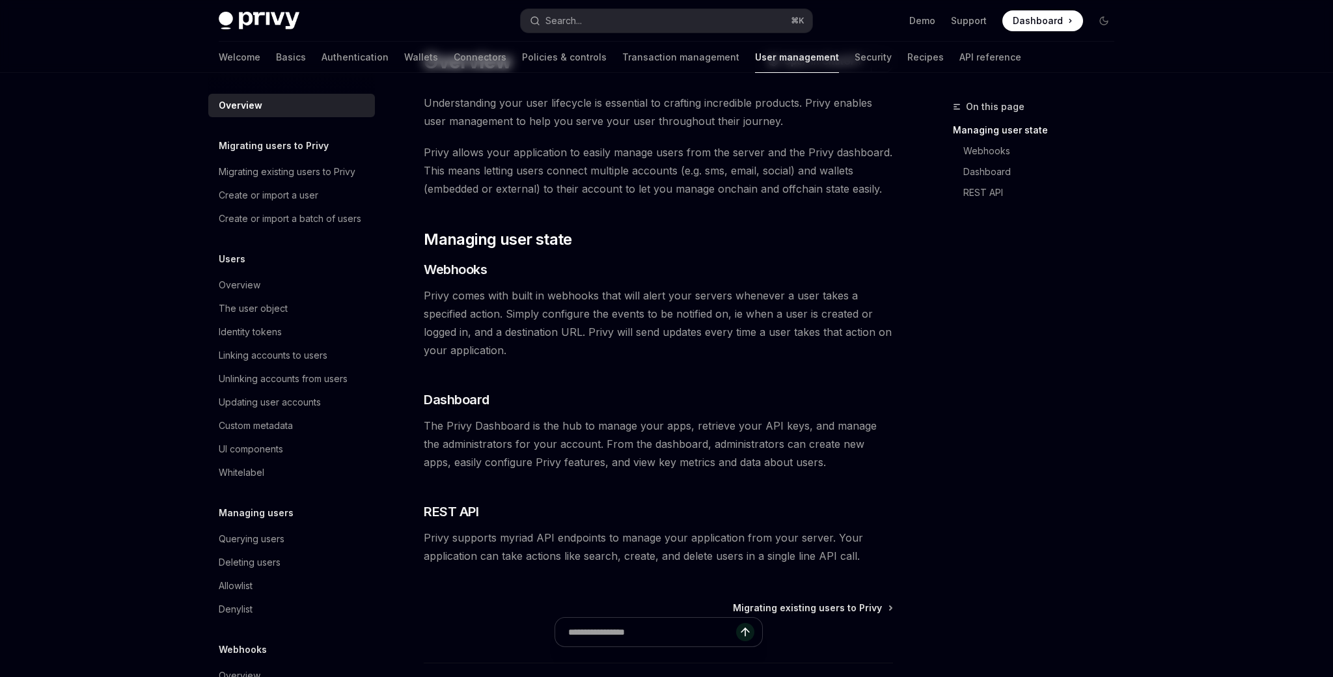
scroll to position [58, 0]
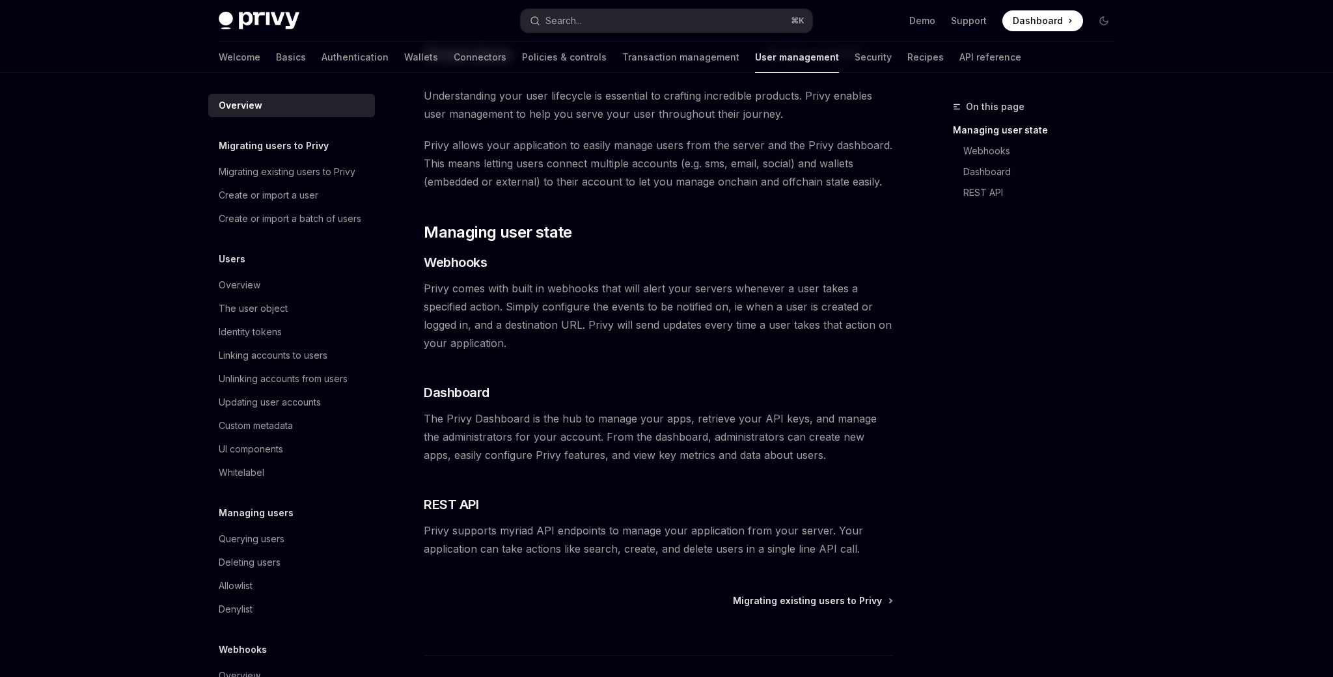
type textarea "*"
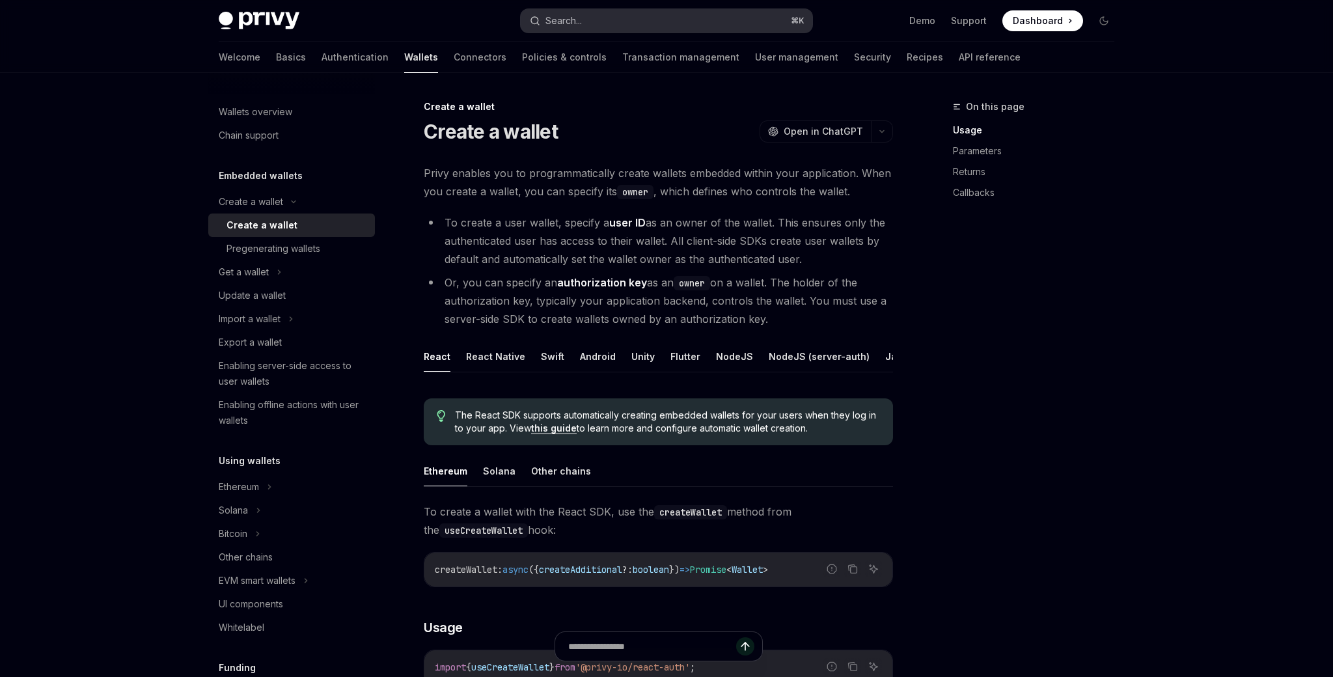
click at [599, 15] on button "Search... ⌘ K" at bounding box center [667, 20] width 292 height 23
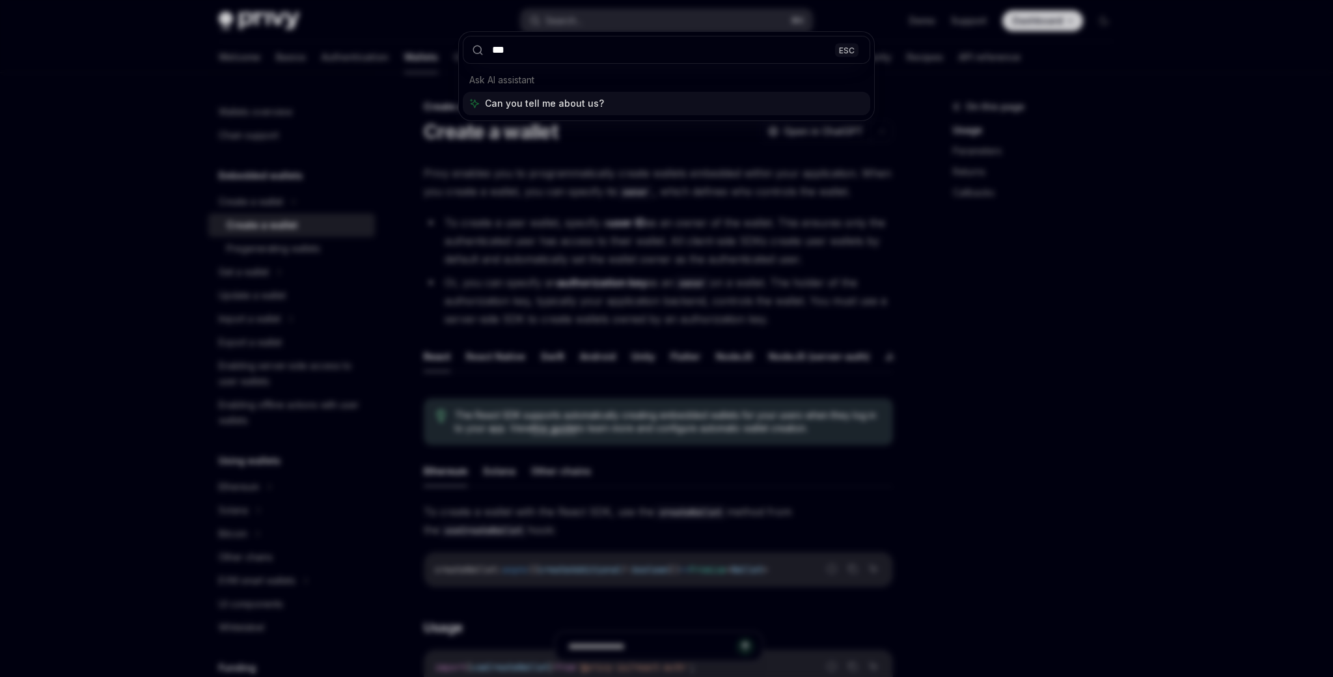
type input "****"
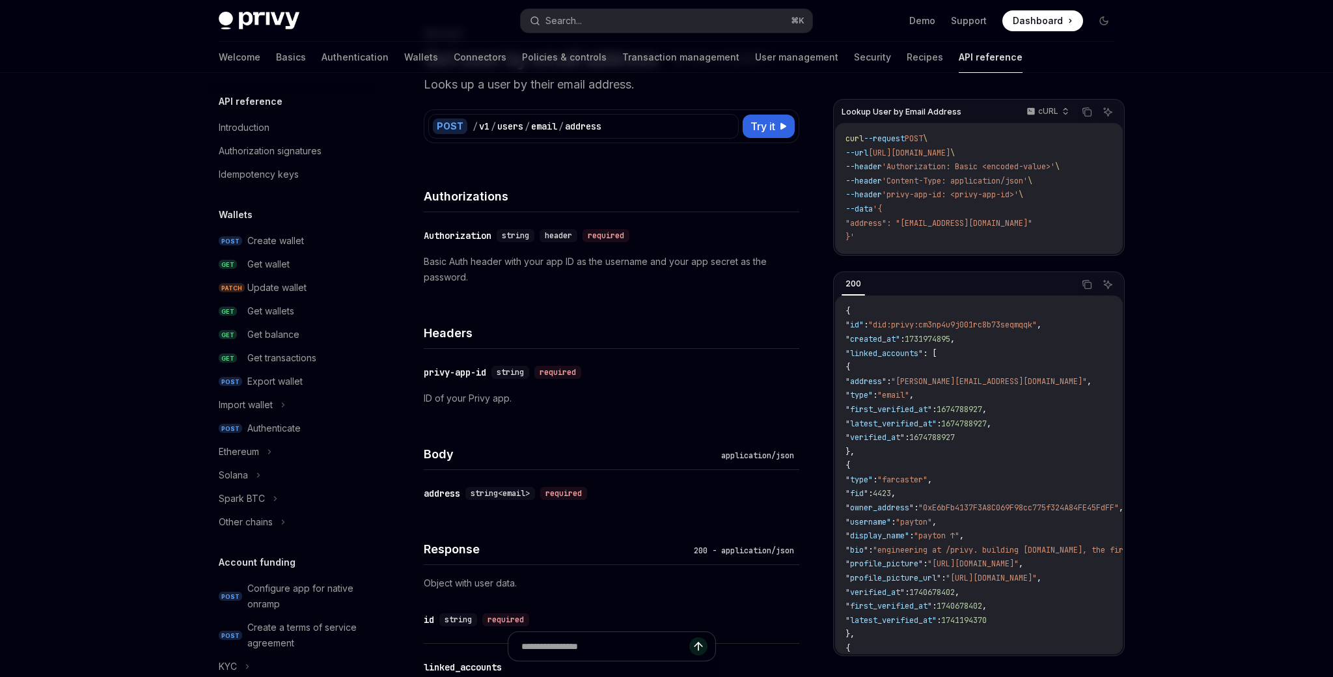
scroll to position [1010, 0]
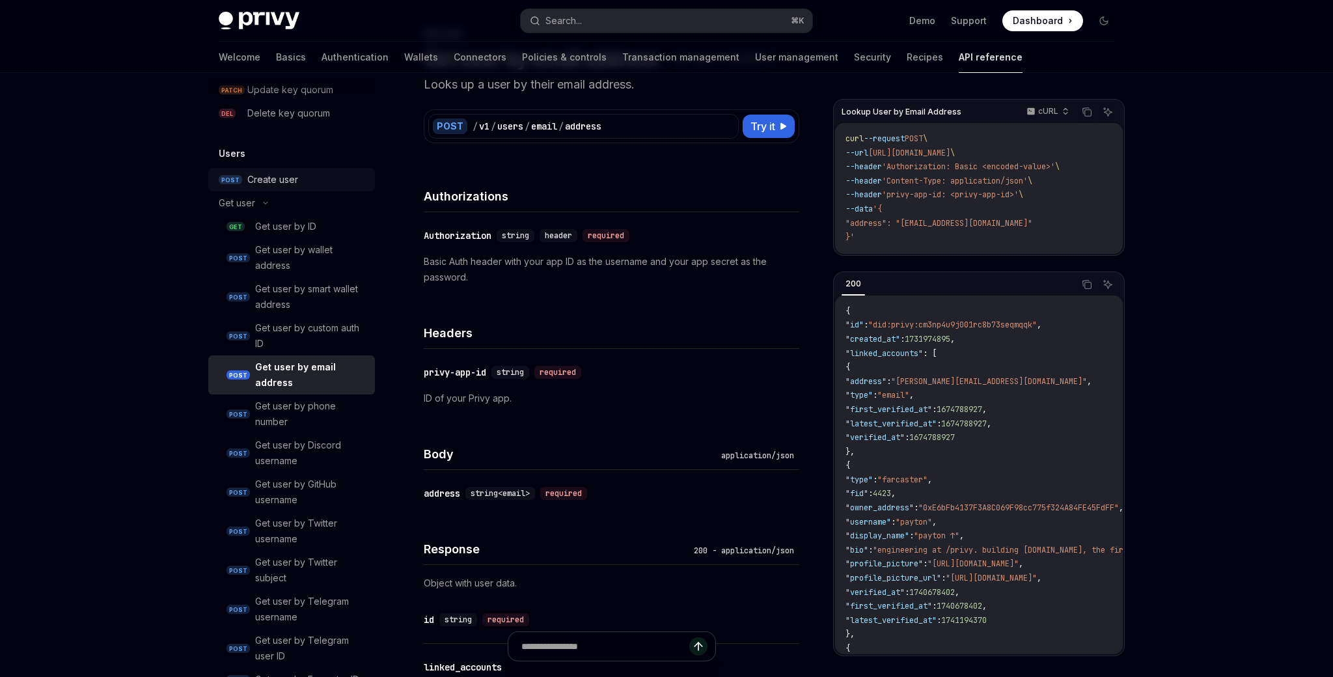
click at [306, 175] on div "Create user" at bounding box center [307, 180] width 120 height 16
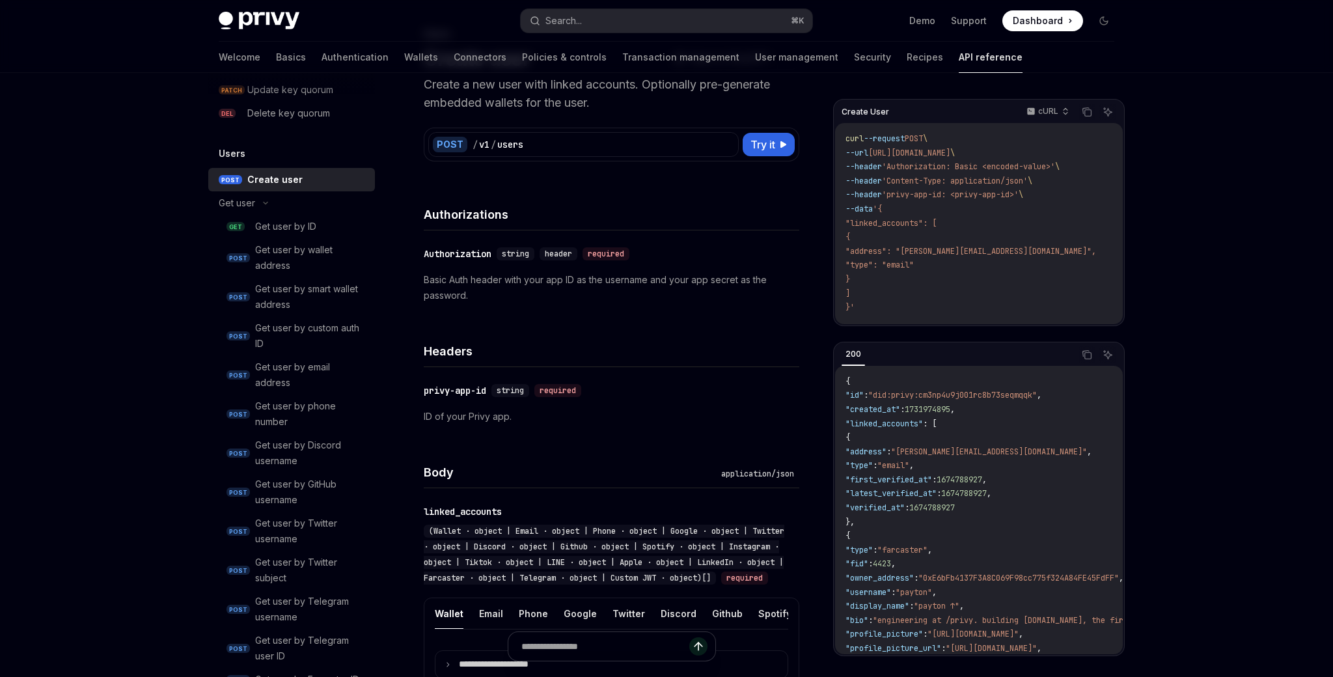
type textarea "*"
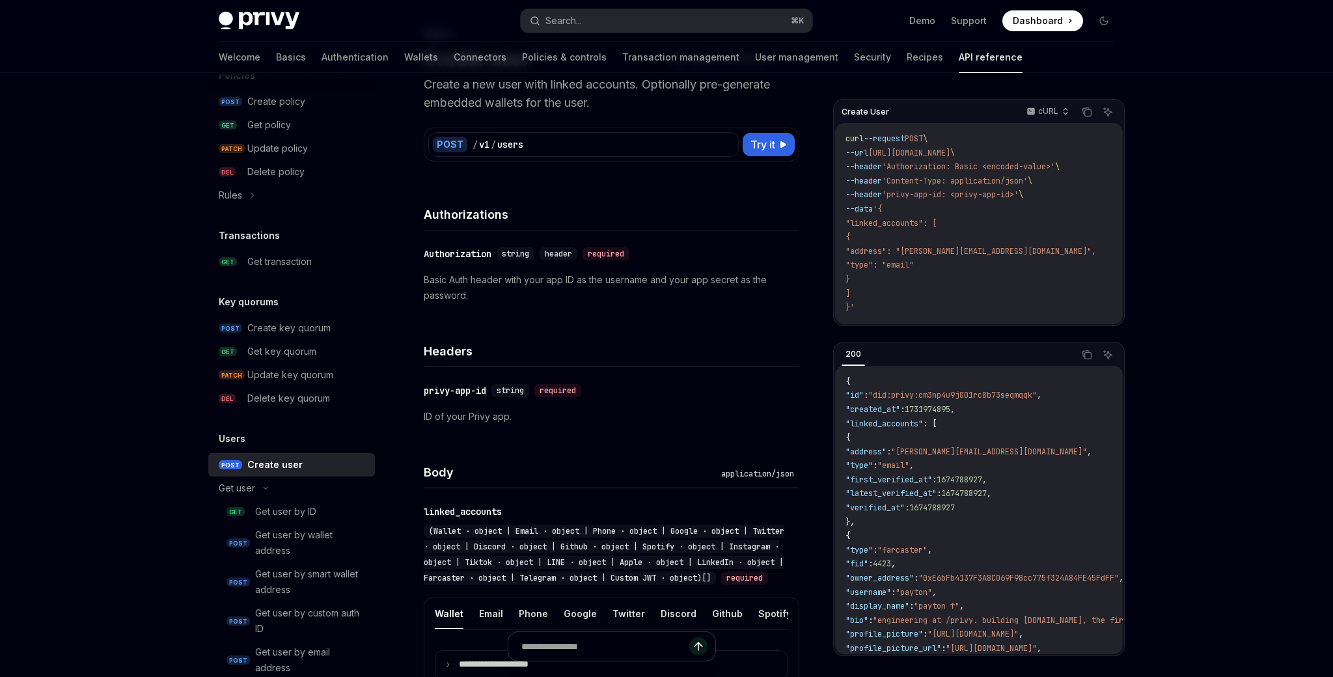
scroll to position [580, 0]
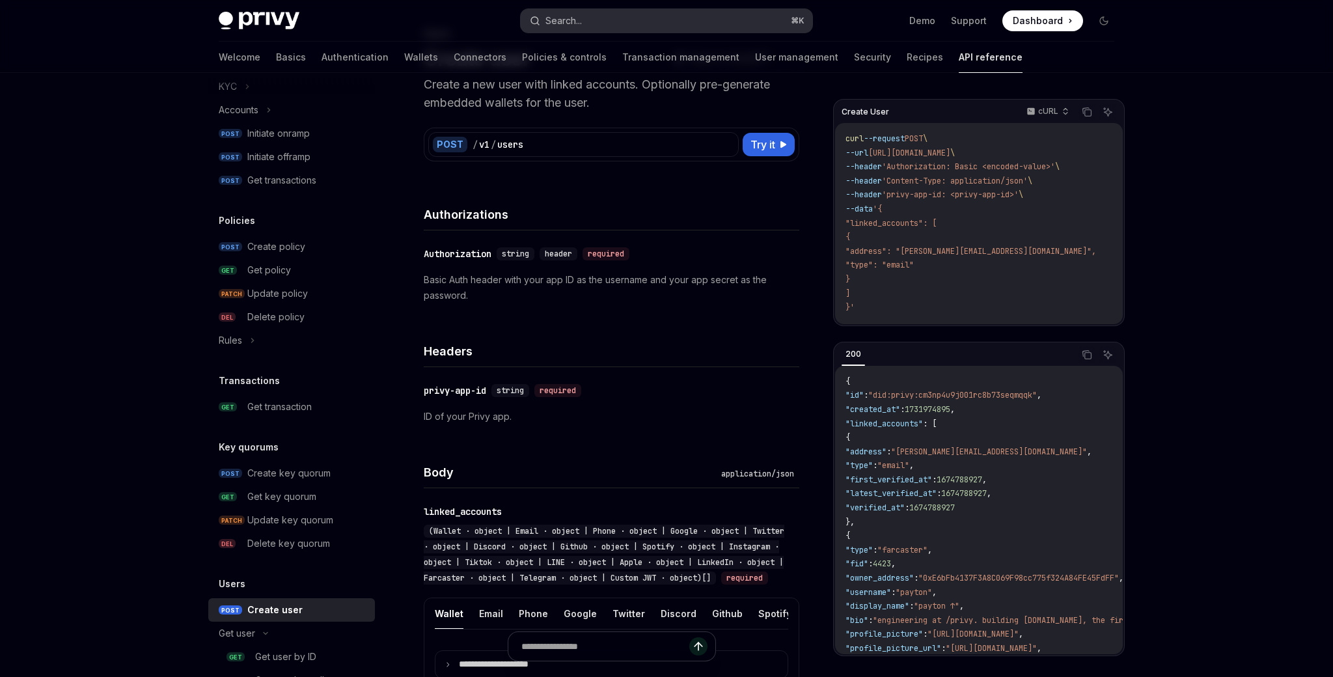
click at [601, 13] on button "Search... ⌘ K" at bounding box center [667, 20] width 292 height 23
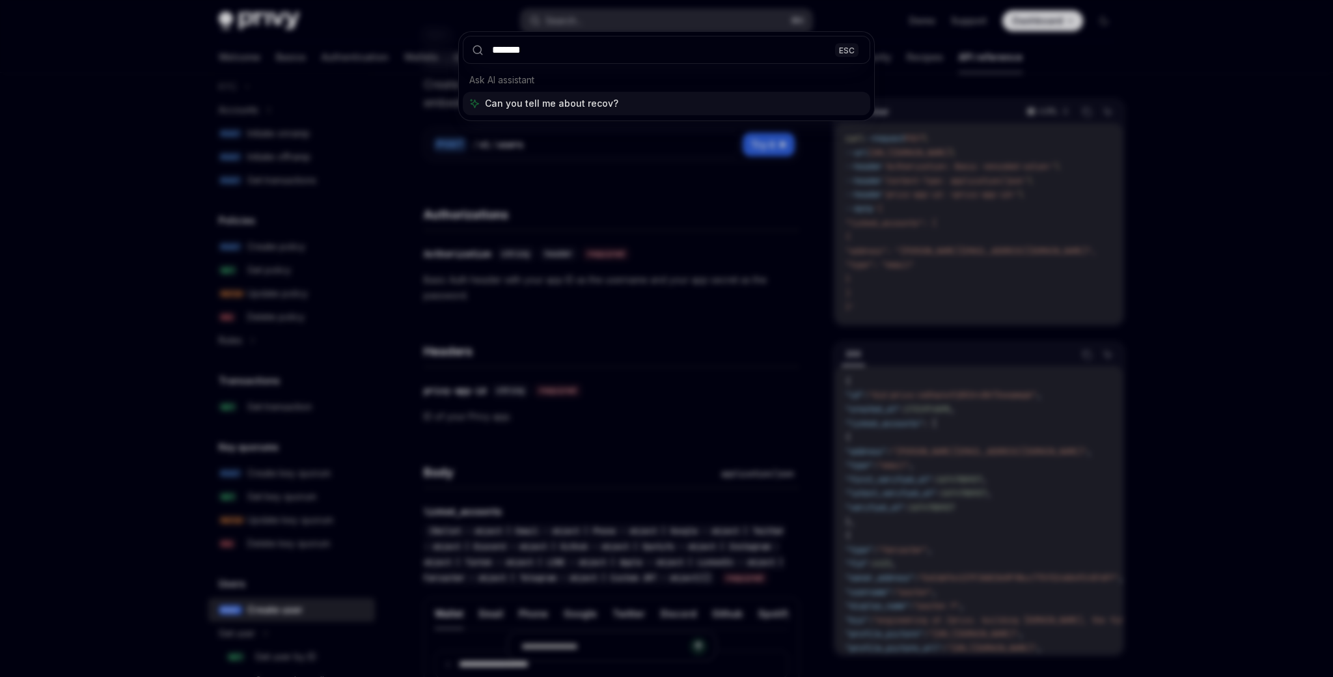
type input "********"
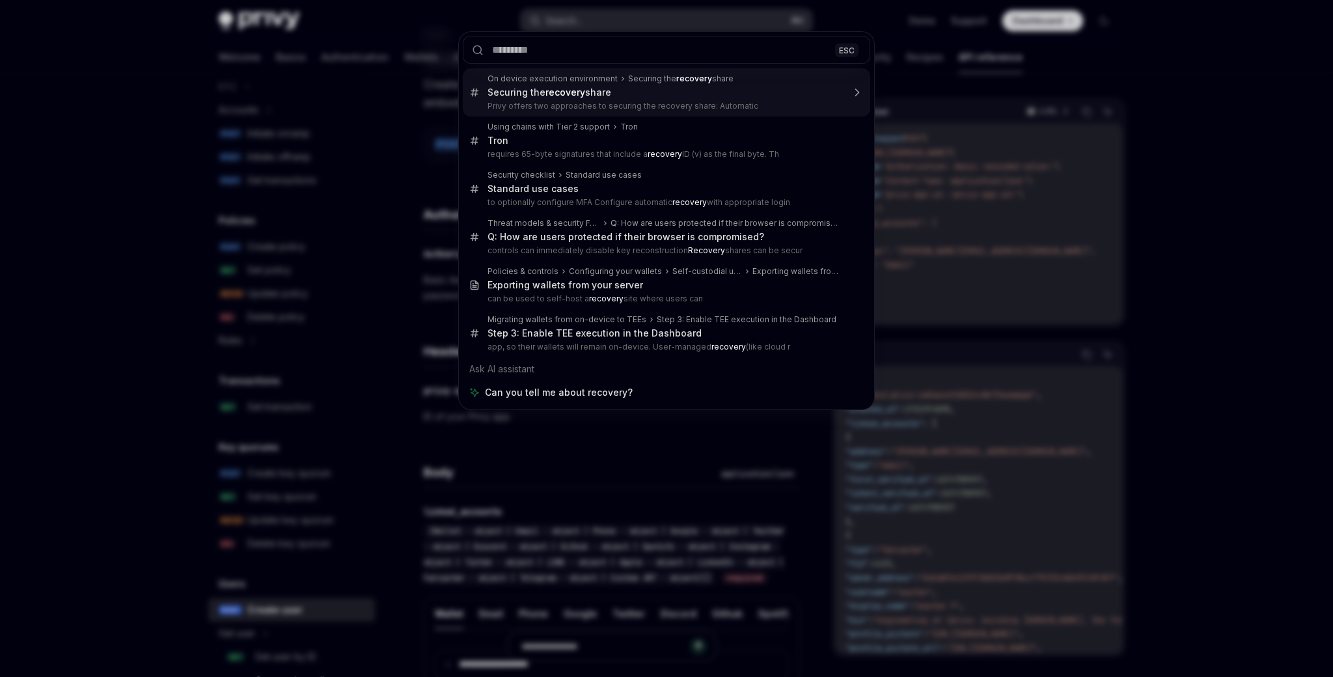
type textarea "*"
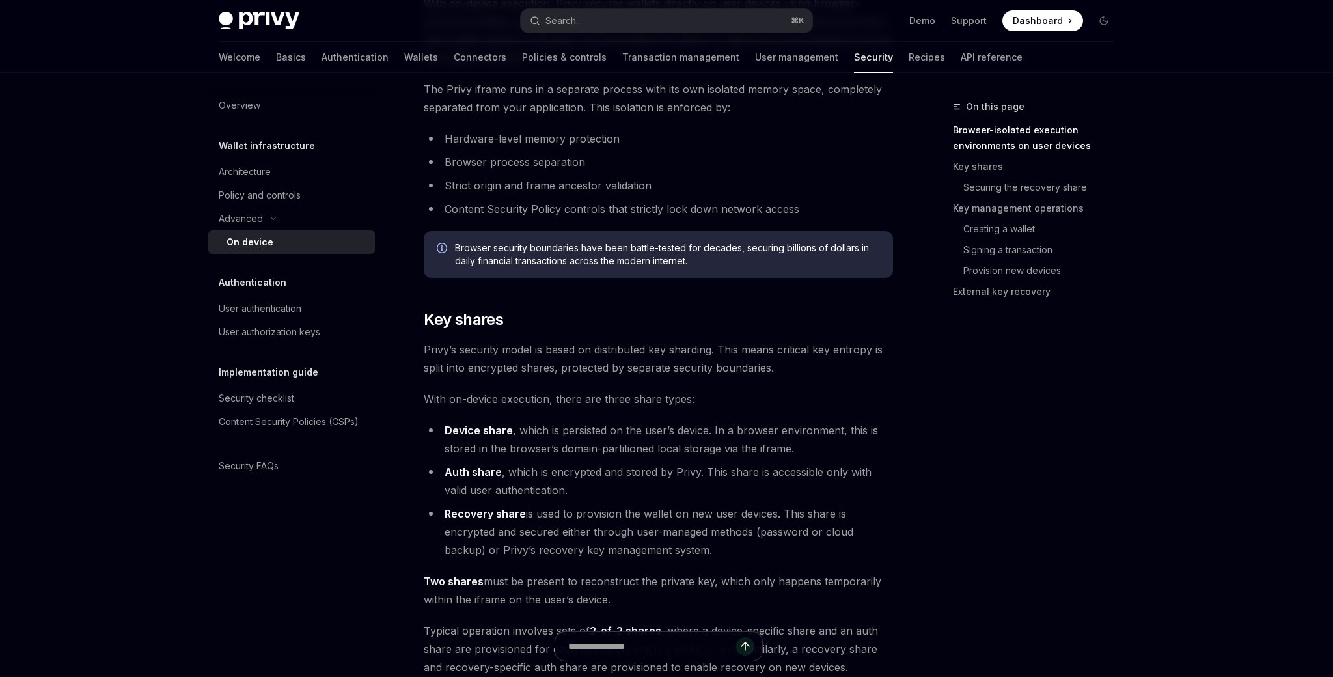
scroll to position [651, 0]
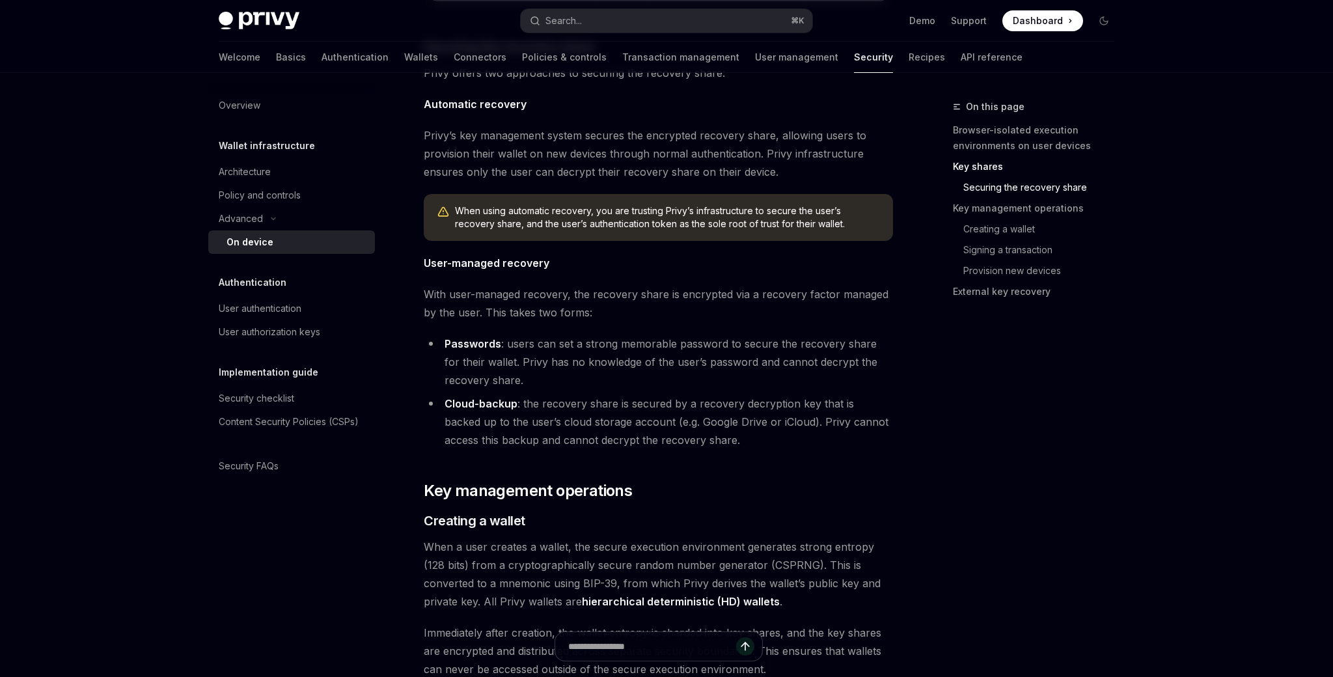
scroll to position [1668, 0]
